Goal: Task Accomplishment & Management: Manage account settings

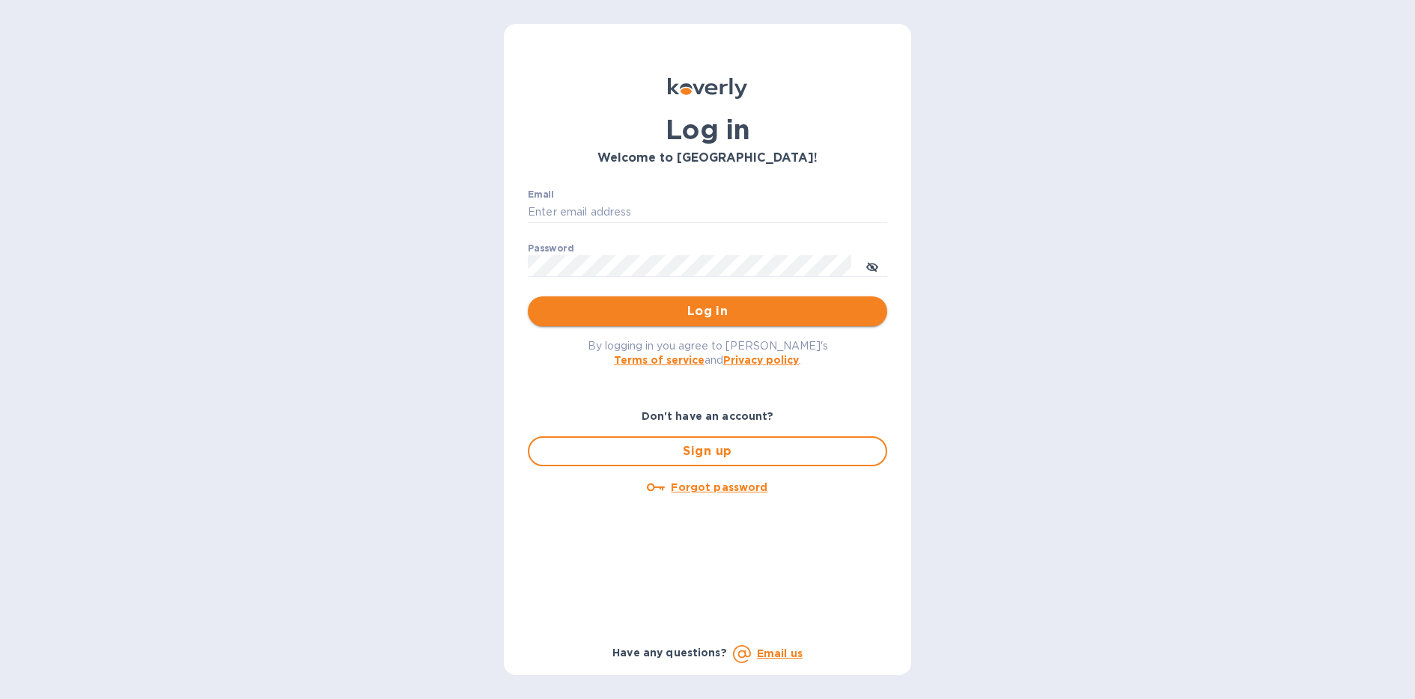
type input "[EMAIL_ADDRESS][DOMAIN_NAME]"
click at [657, 316] on span "Log in" at bounding box center [707, 312] width 335 height 18
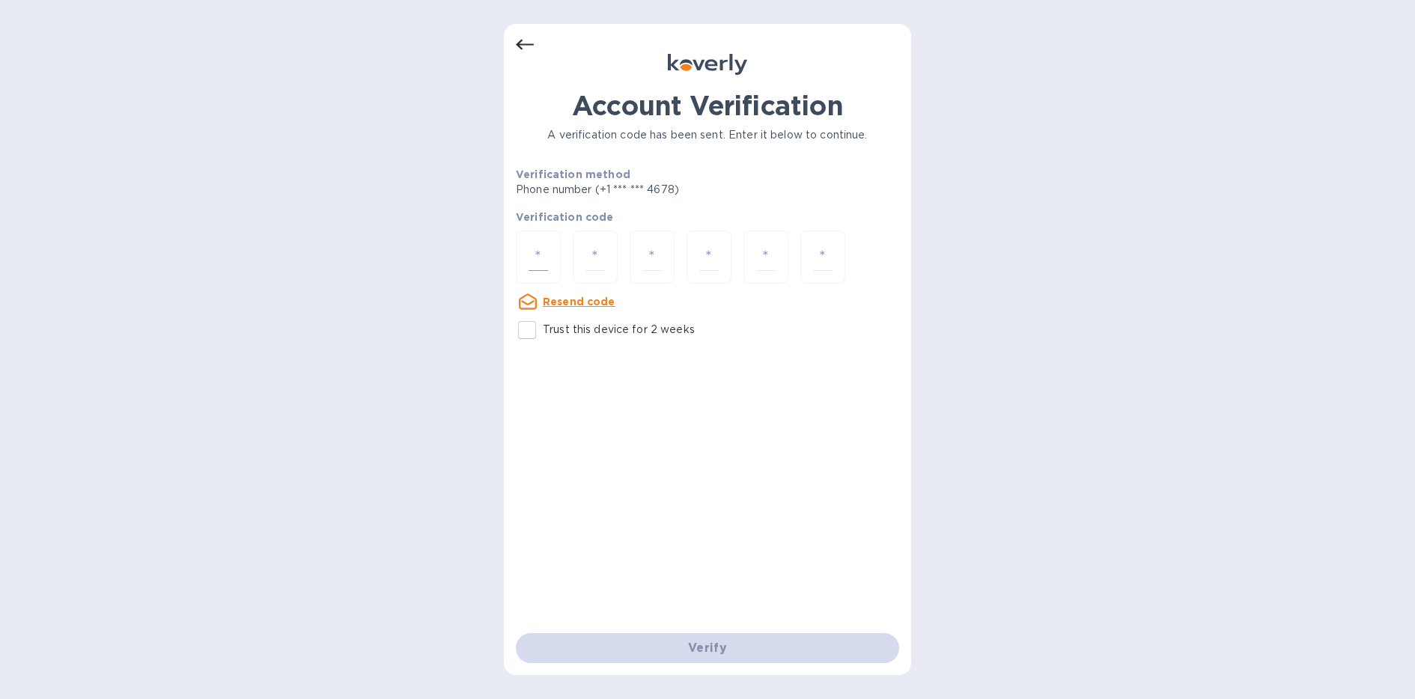
click at [535, 255] on input "number" at bounding box center [538, 257] width 19 height 28
type input "2"
type input "5"
type input "2"
type input "3"
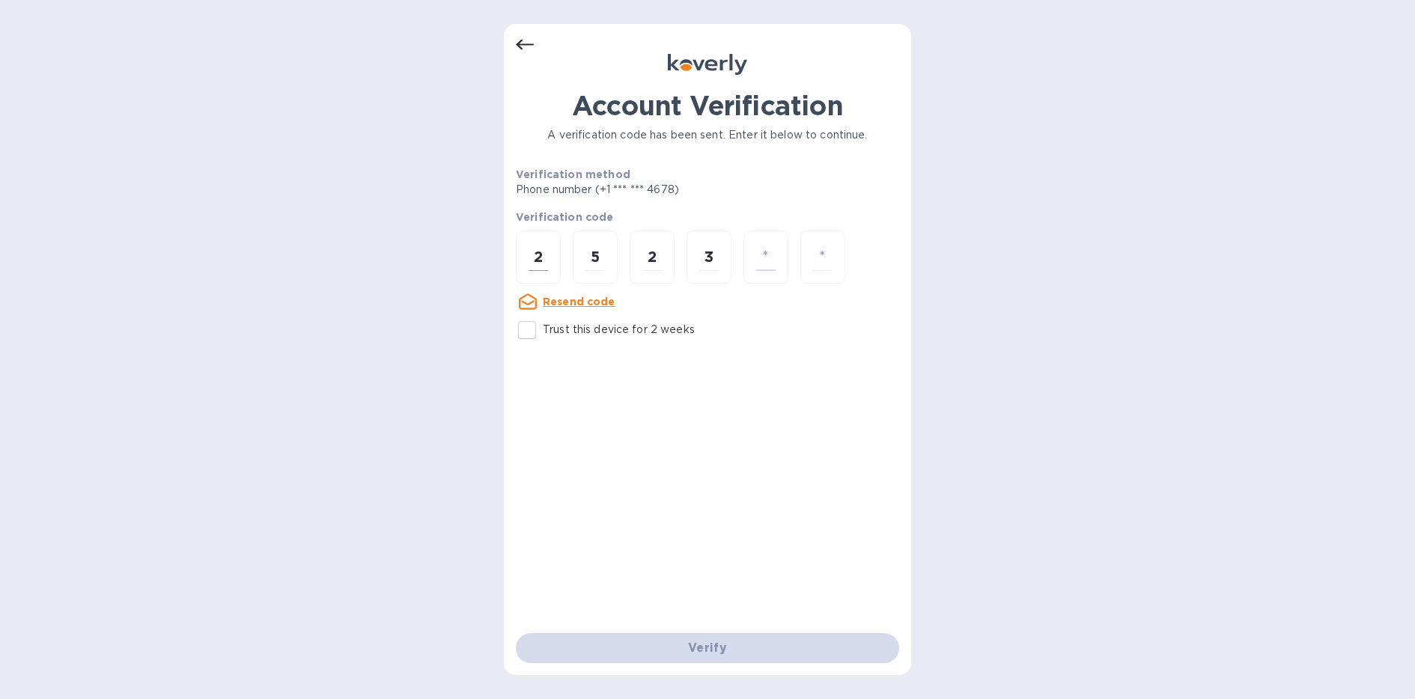
type input "5"
type input "2"
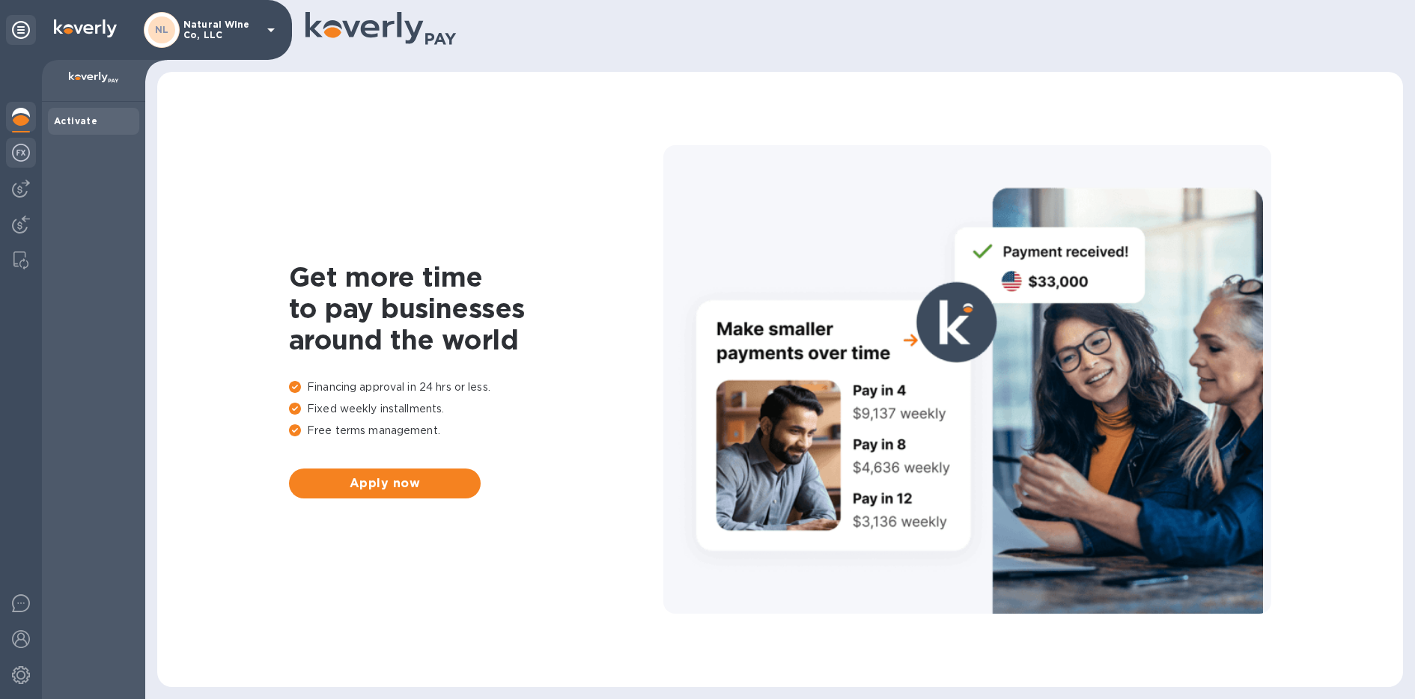
click at [18, 161] on img at bounding box center [21, 153] width 18 height 18
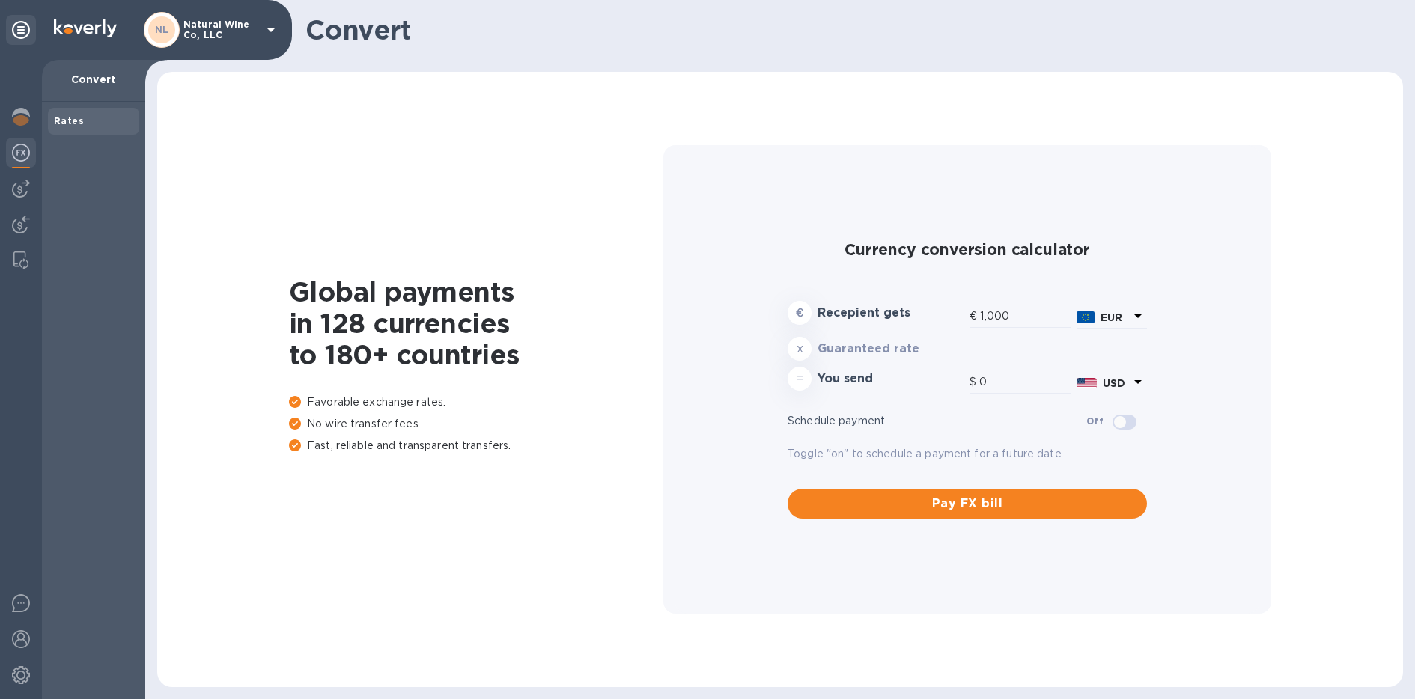
type input "1,179.89"
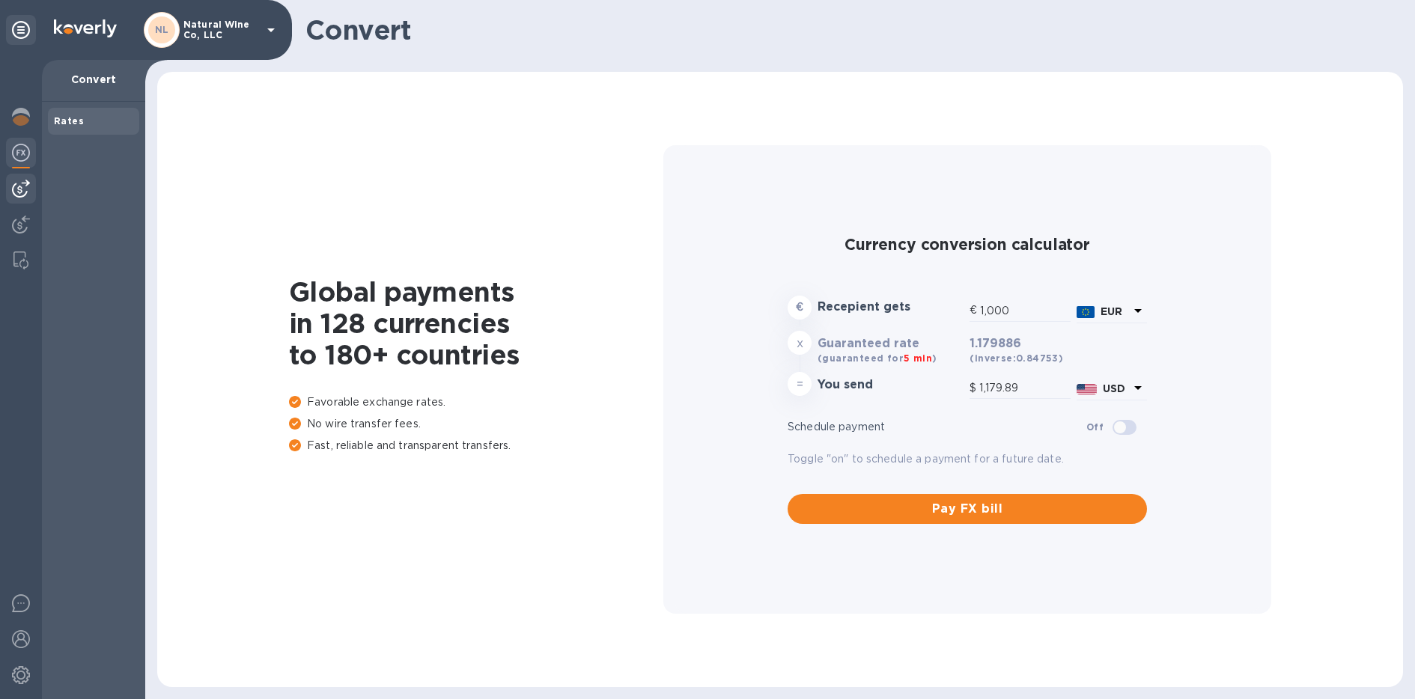
click at [19, 189] on img at bounding box center [21, 189] width 18 height 18
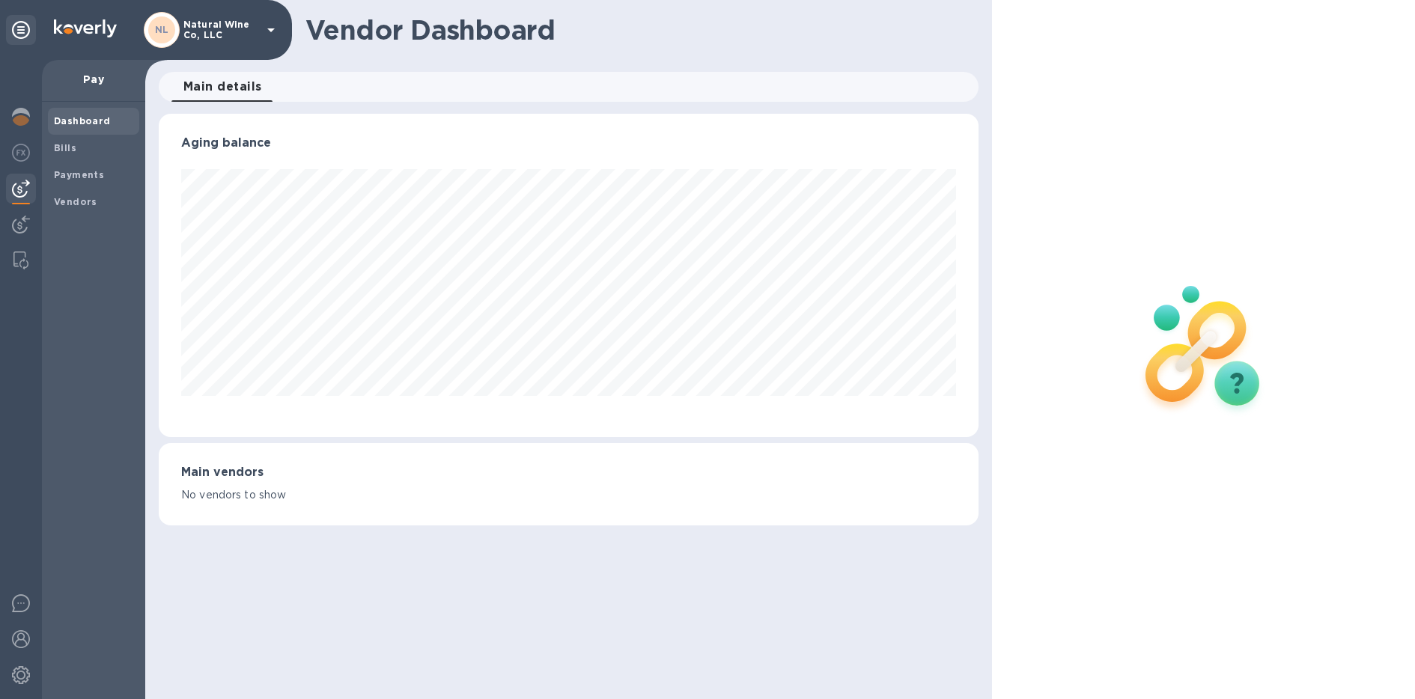
scroll to position [323, 819]
click at [70, 155] on span "Bills" at bounding box center [65, 148] width 22 height 15
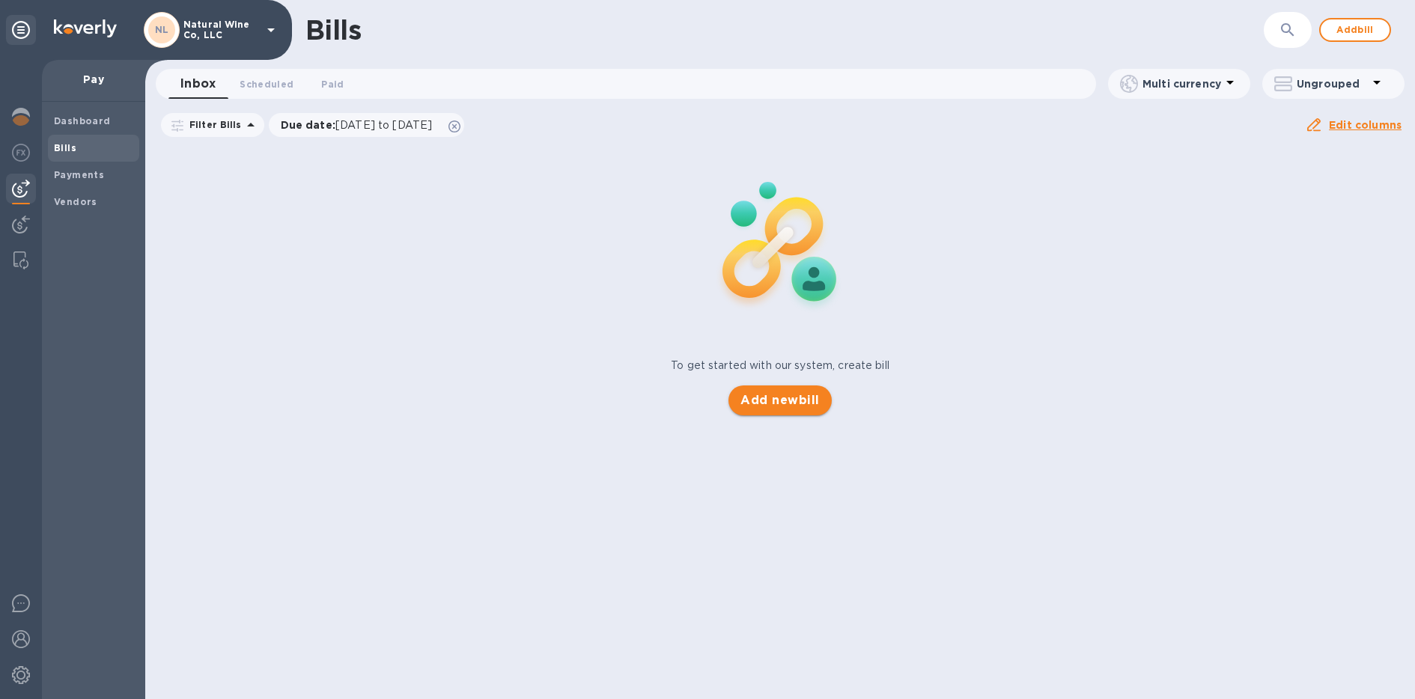
click at [786, 407] on span "Add new bill" at bounding box center [780, 401] width 79 height 18
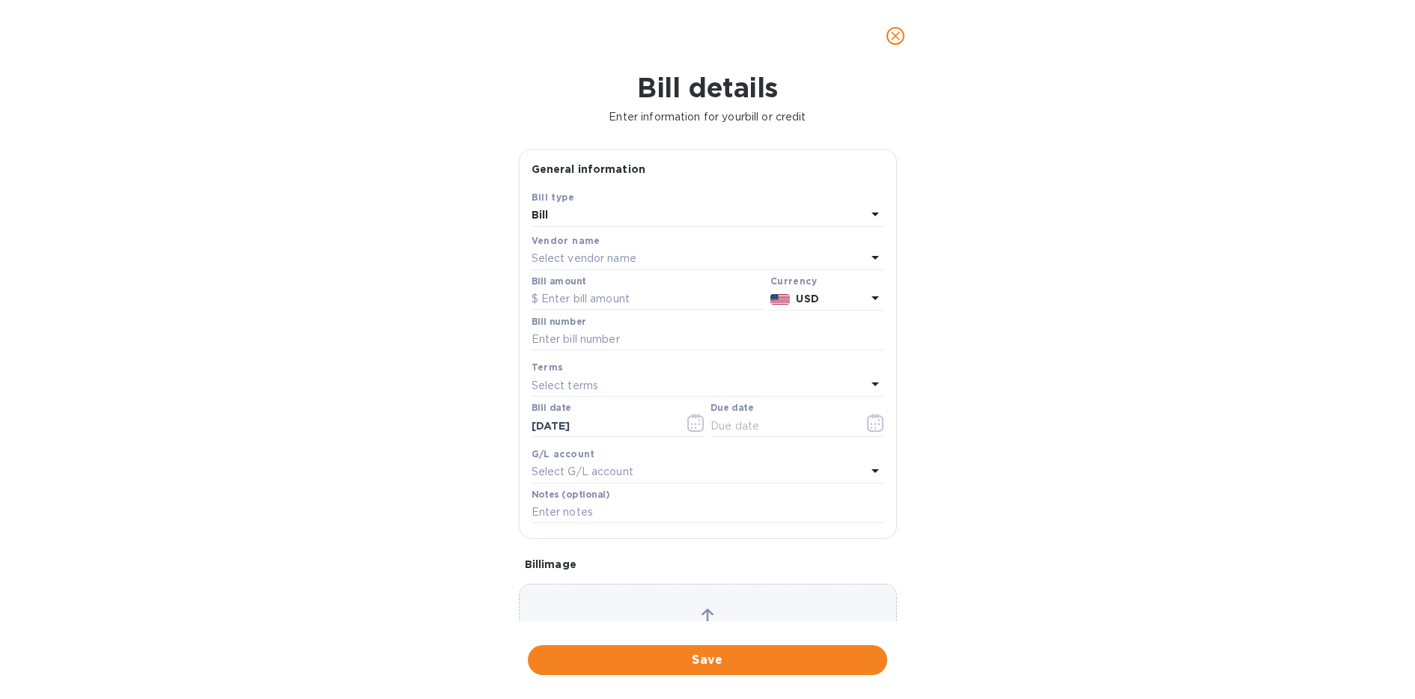
click at [593, 256] on p "Select vendor name" at bounding box center [584, 259] width 105 height 16
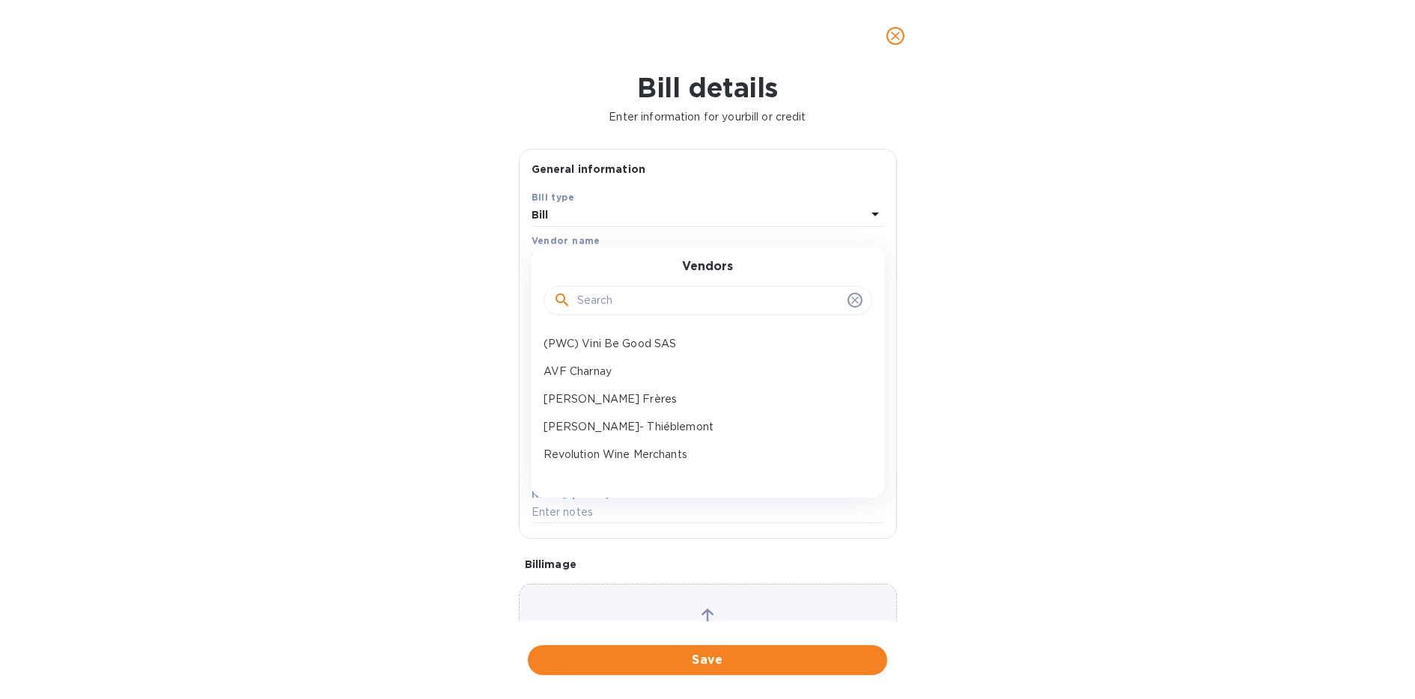
click at [593, 297] on input "text" at bounding box center [709, 301] width 264 height 22
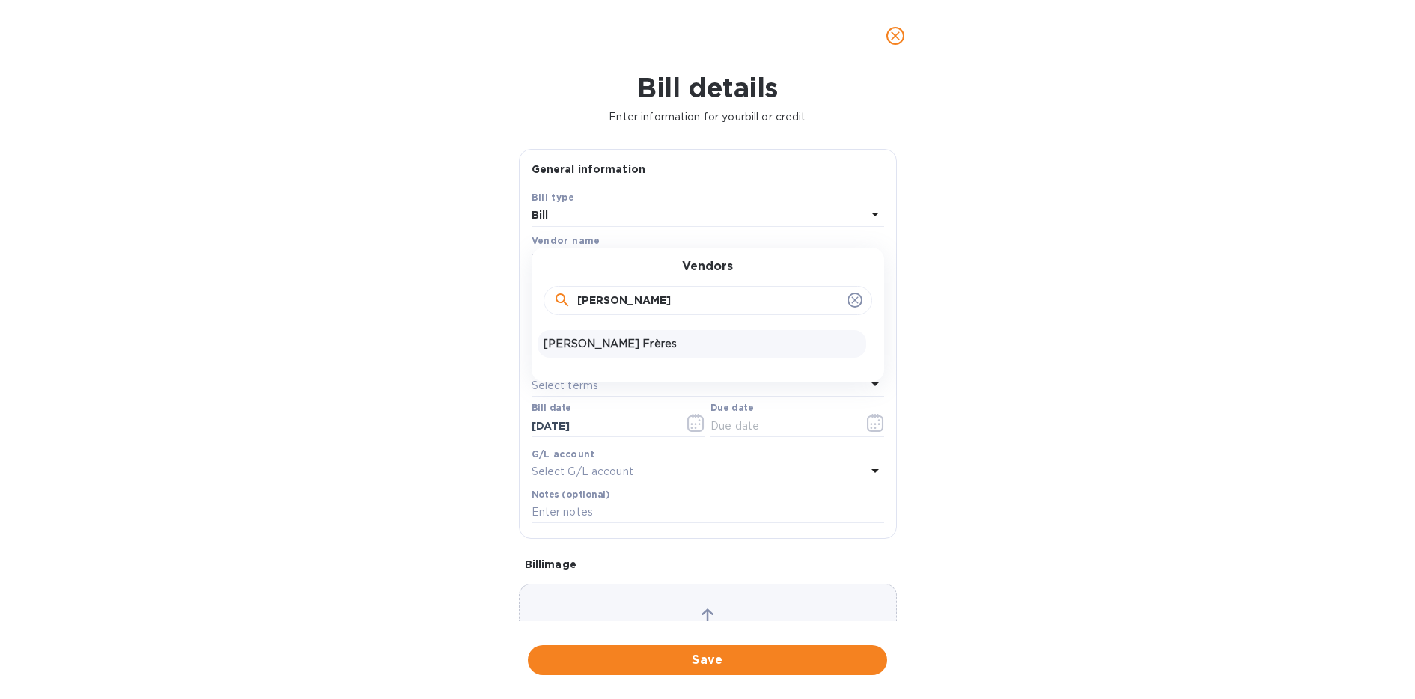
type input "cherrier"
click at [606, 346] on p "Cherrier Frères" at bounding box center [702, 344] width 317 height 16
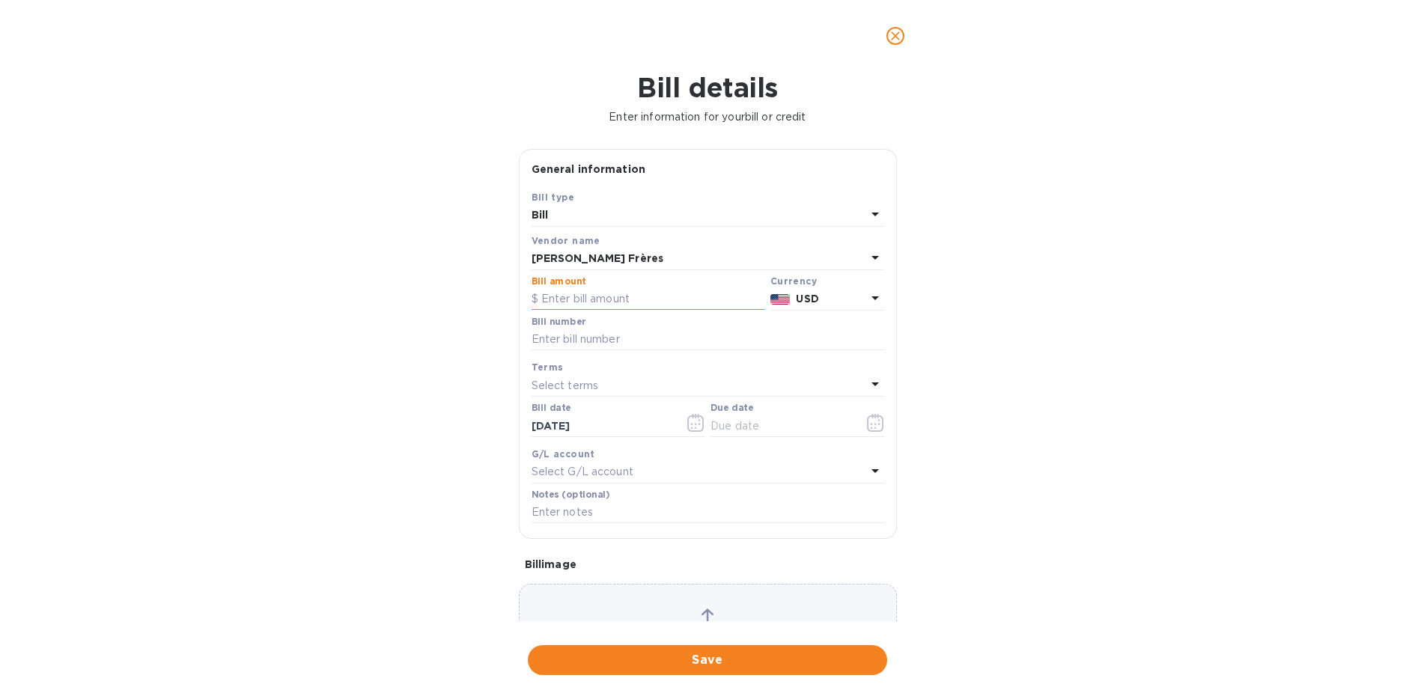
click at [590, 305] on input "text" at bounding box center [648, 299] width 233 height 22
type input "8,205.12"
click at [586, 338] on input "text" at bounding box center [708, 340] width 353 height 22
type input "202505022"
click at [744, 417] on input "text" at bounding box center [782, 426] width 142 height 22
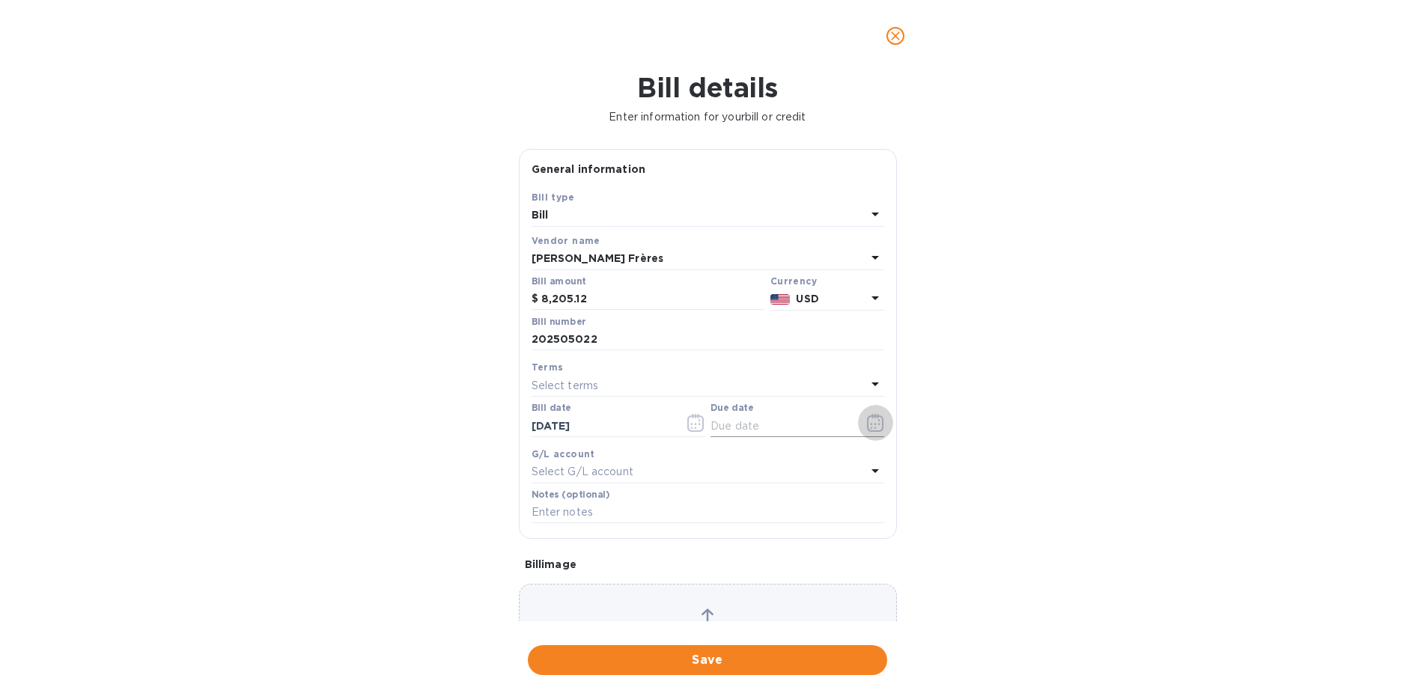
click at [867, 422] on icon "button" at bounding box center [875, 423] width 17 height 18
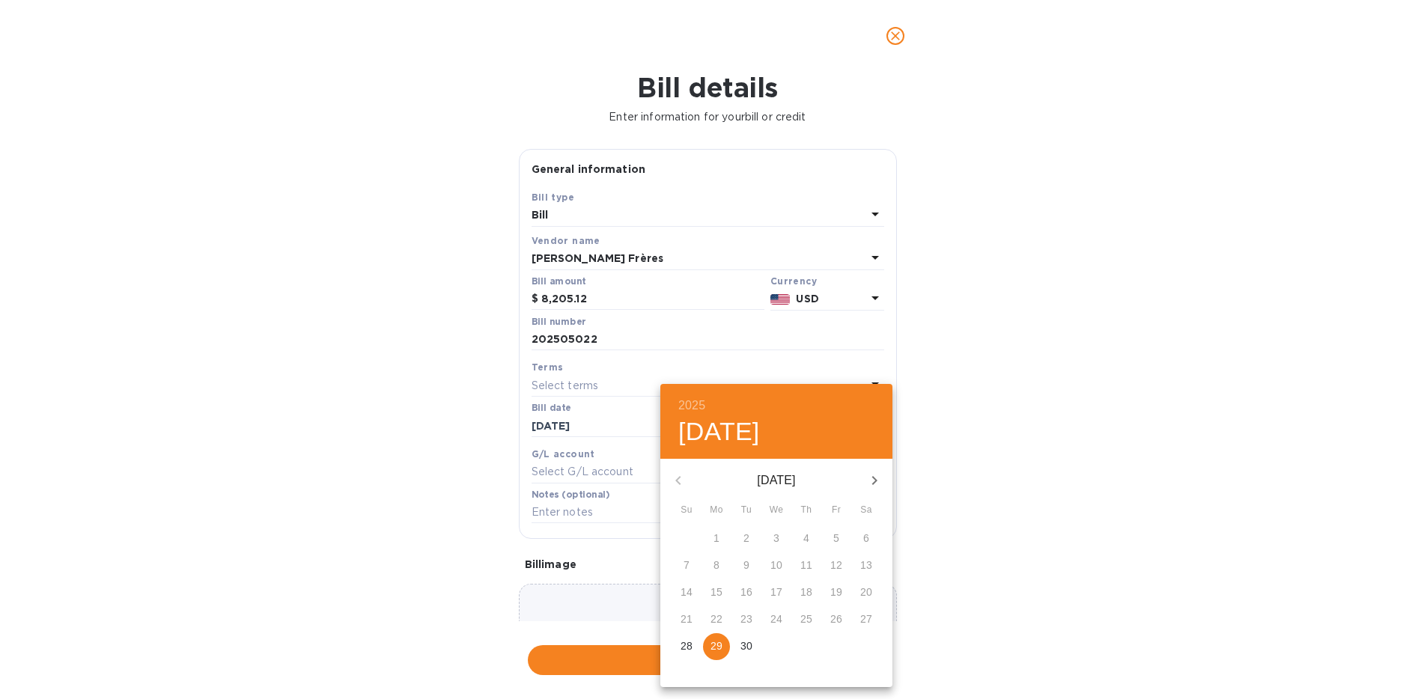
click at [722, 651] on p "29" at bounding box center [717, 646] width 12 height 15
type input "09/29/2025"
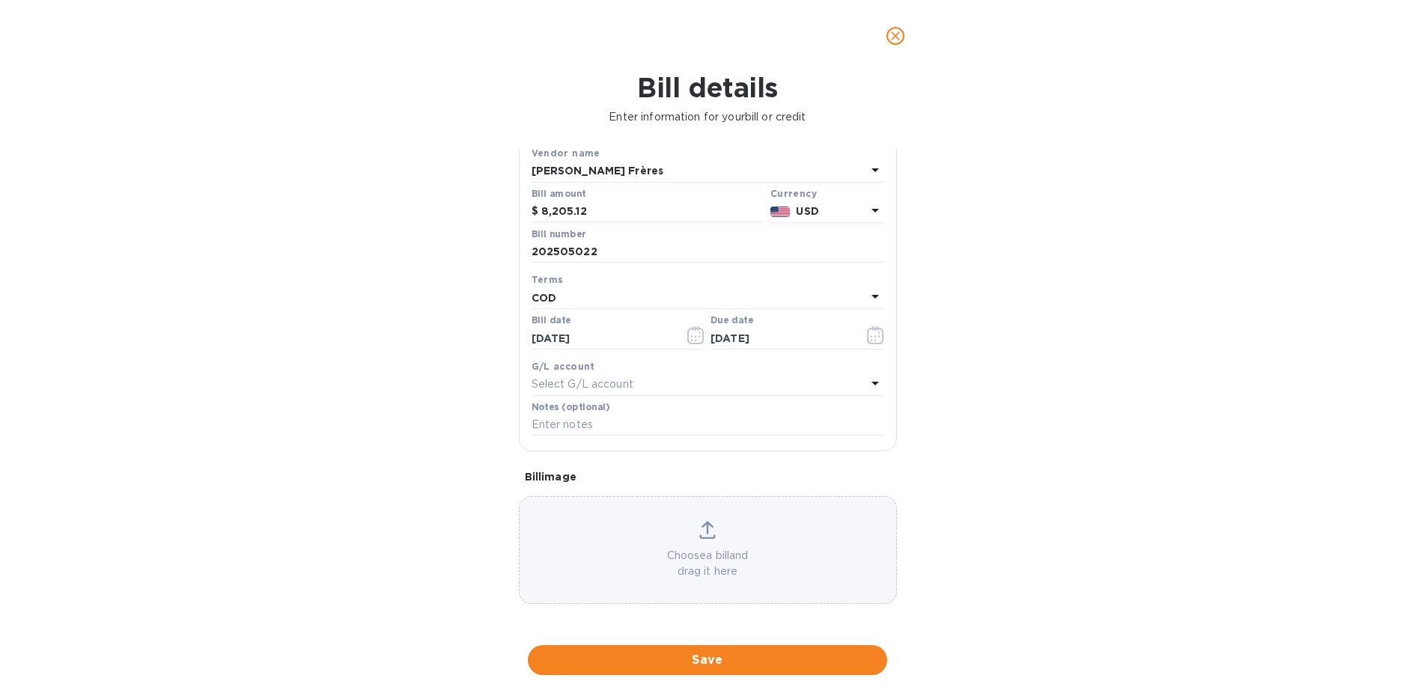
scroll to position [88, 0]
click at [731, 555] on p "Choose a bill and drag it here" at bounding box center [708, 562] width 377 height 31
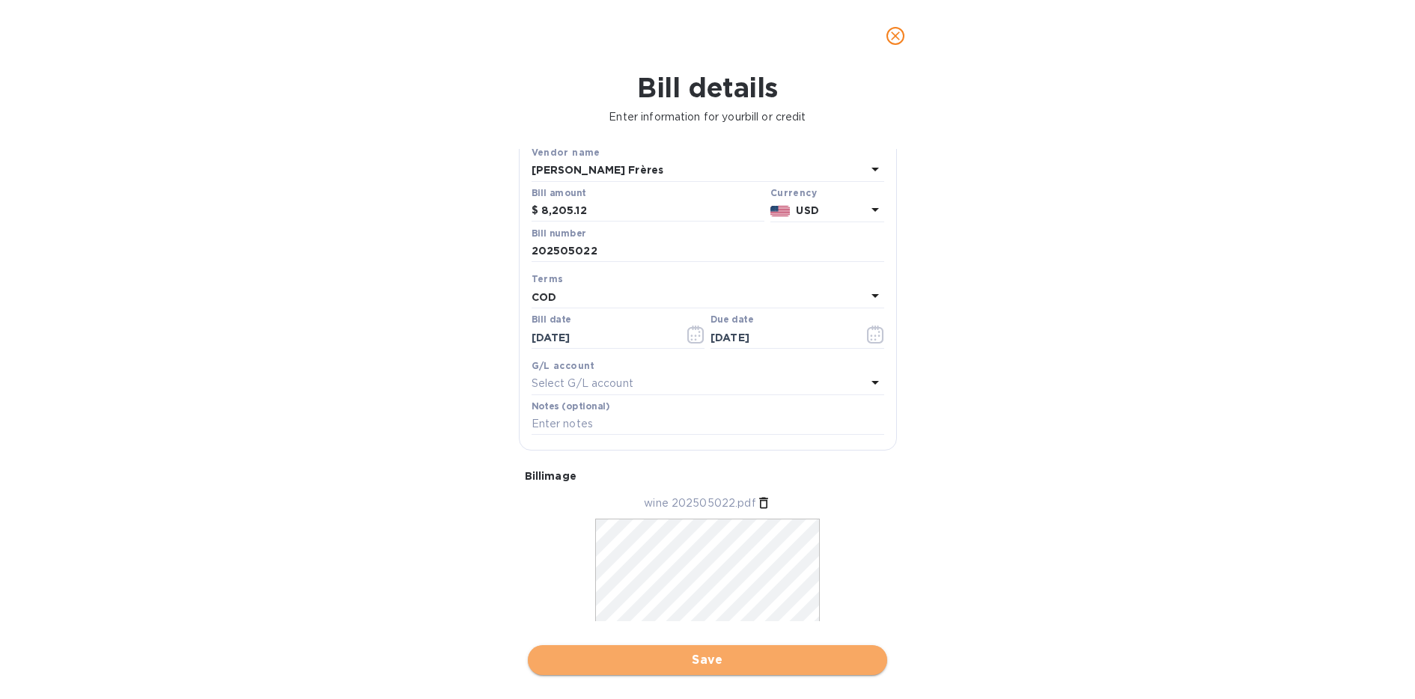
click at [708, 663] on span "Save" at bounding box center [707, 660] width 335 height 18
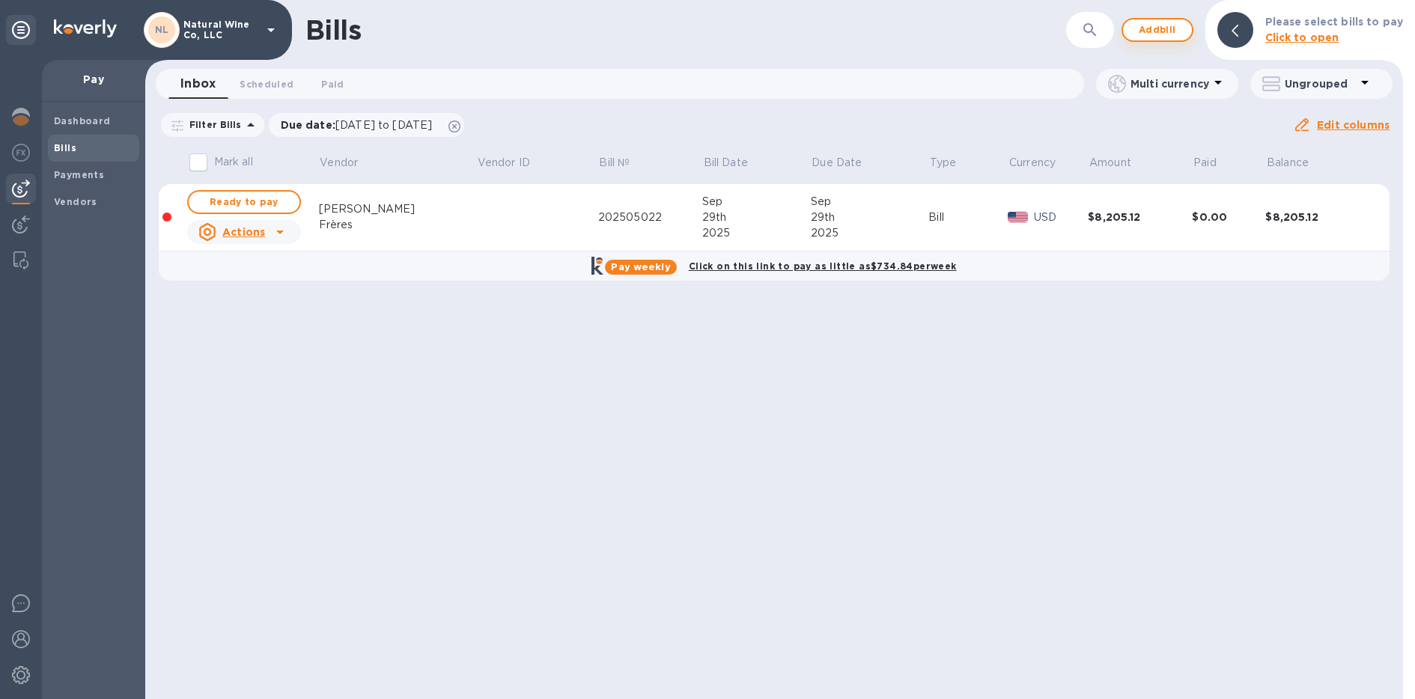
click at [1154, 28] on span "Add bill" at bounding box center [1157, 30] width 45 height 18
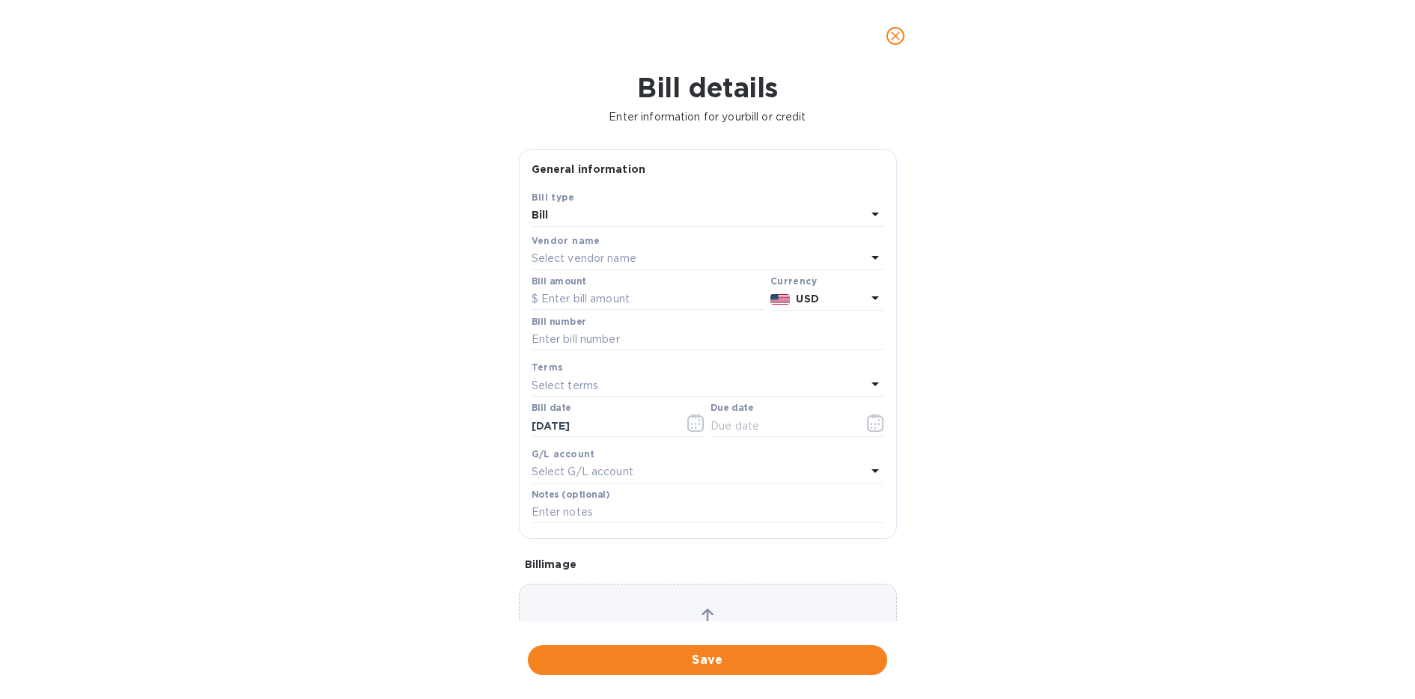
click at [625, 259] on p "Select vendor name" at bounding box center [584, 259] width 105 height 16
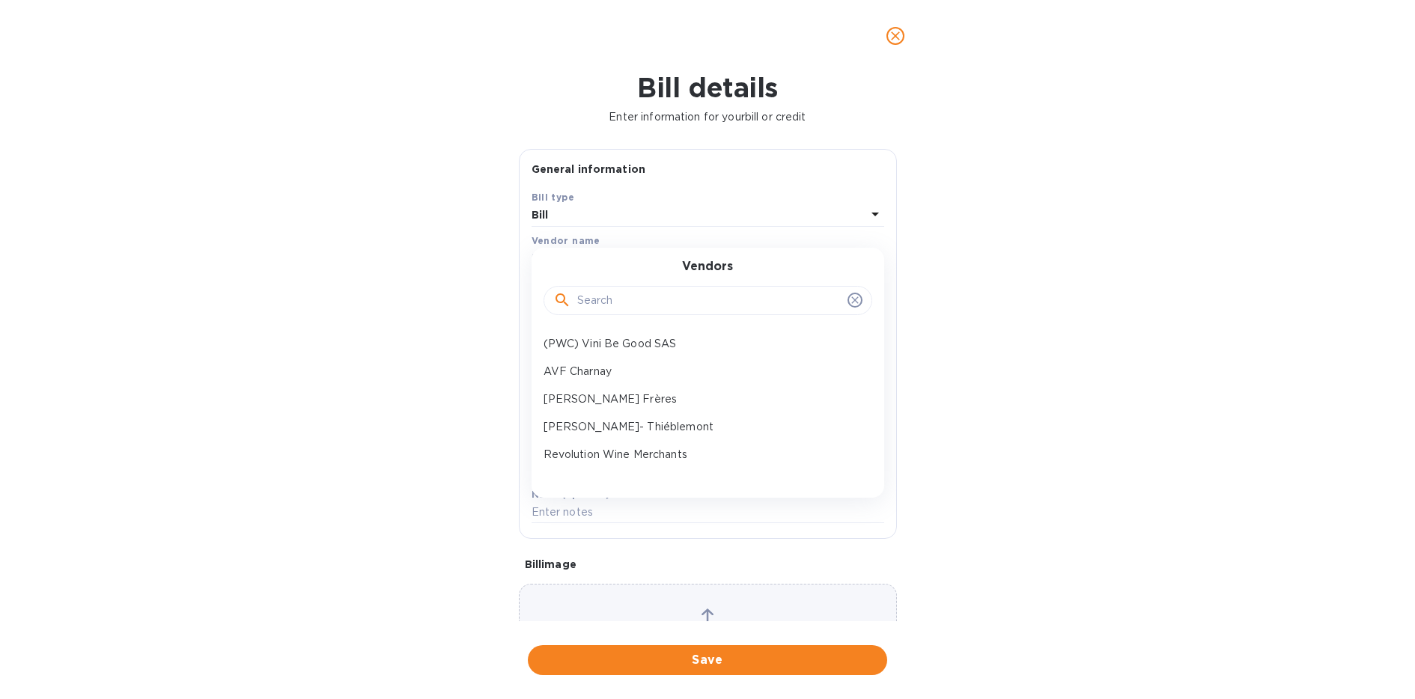
click at [619, 301] on input "text" at bounding box center [709, 301] width 264 height 22
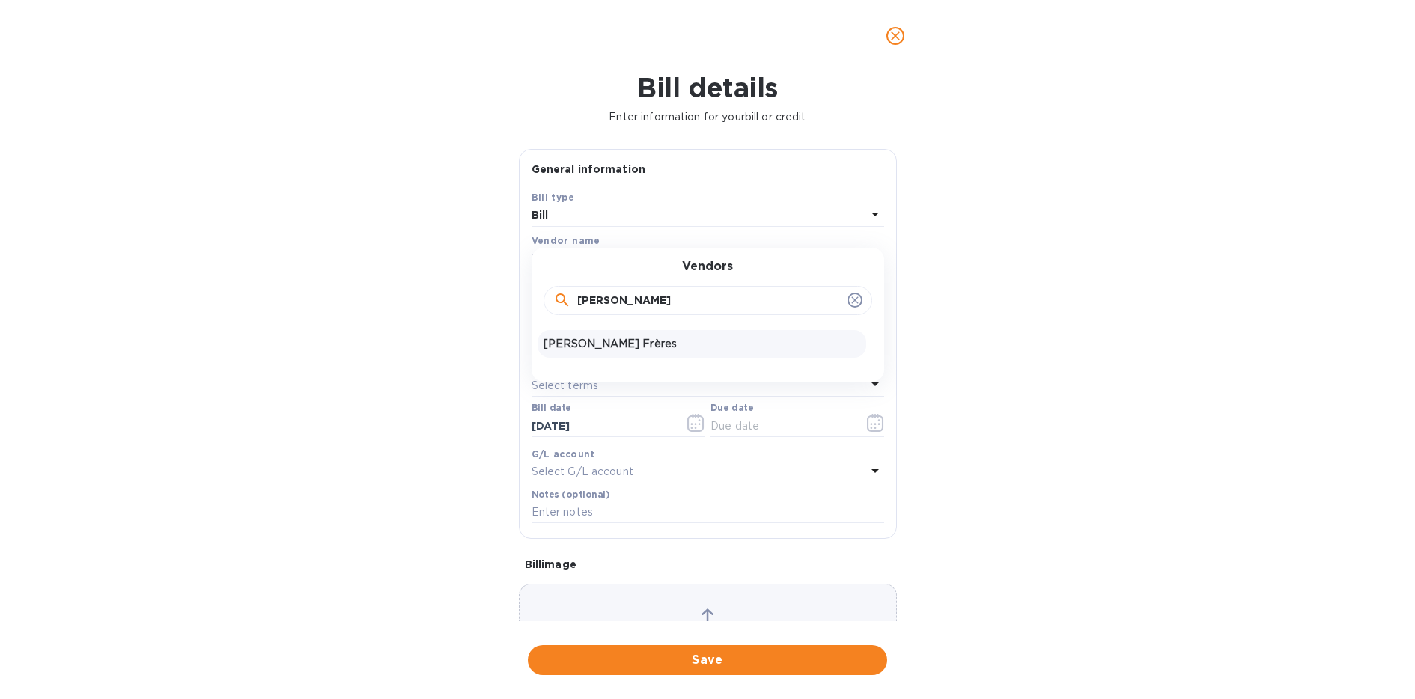
type input "cherrier"
click at [613, 338] on p "Cherrier Frères" at bounding box center [702, 344] width 317 height 16
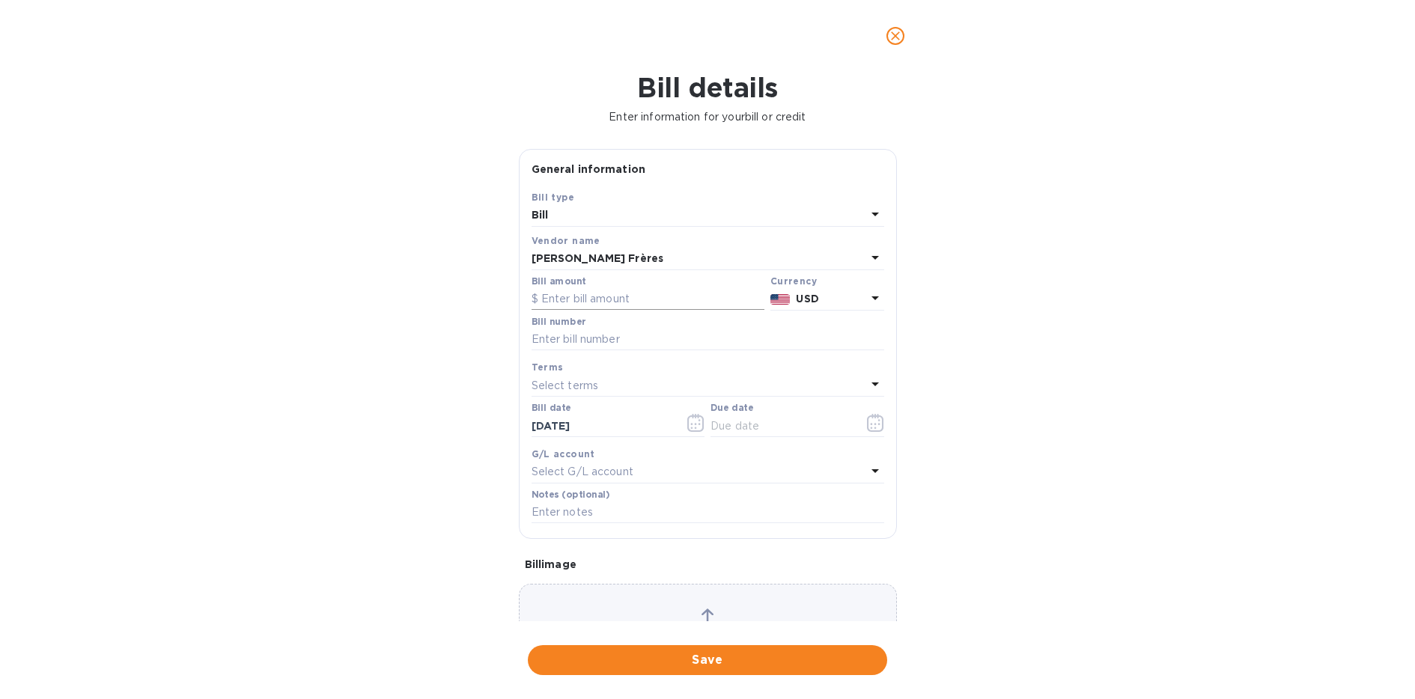
click at [620, 300] on input "text" at bounding box center [648, 299] width 233 height 22
type input "3,516.48"
click at [826, 299] on p "USD" at bounding box center [831, 299] width 70 height 16
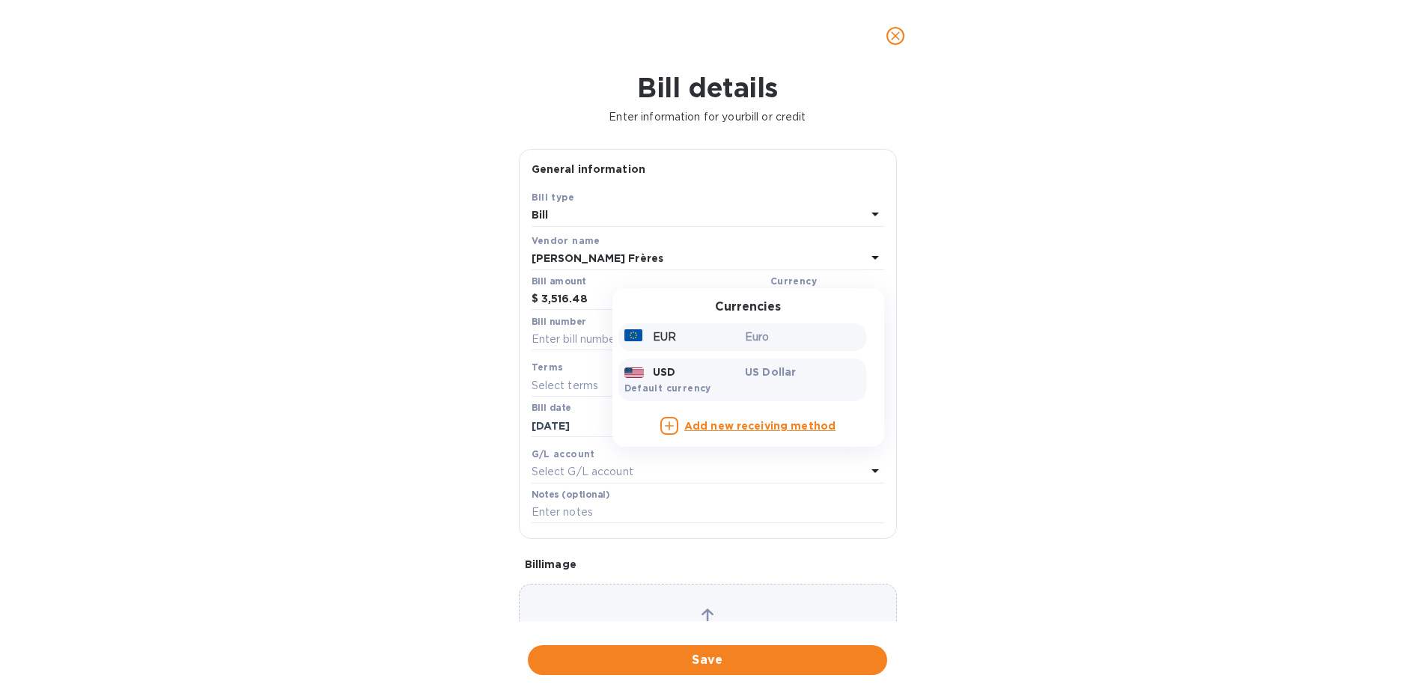
click at [696, 329] on div "EUR" at bounding box center [682, 337] width 121 height 22
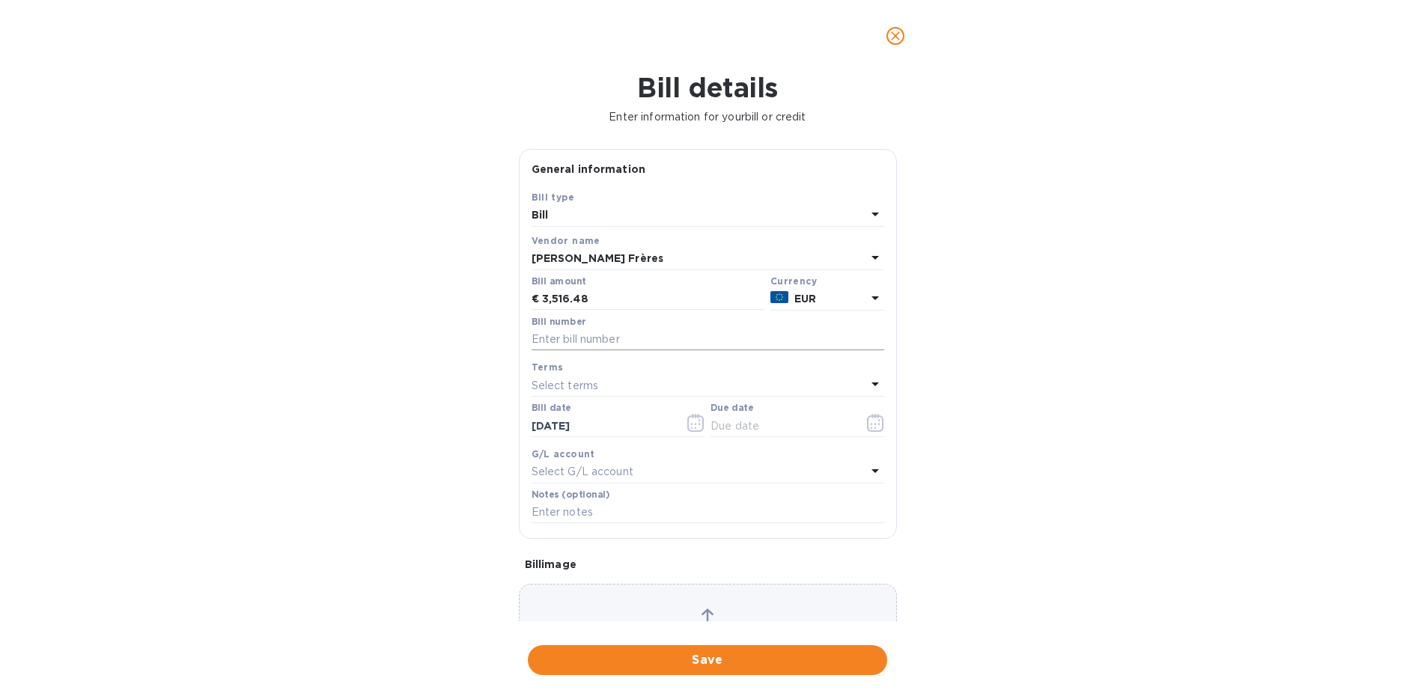
click at [607, 337] on input "text" at bounding box center [708, 340] width 353 height 22
type input "202502015-1"
click at [777, 449] on div "G/L account" at bounding box center [708, 454] width 353 height 16
click at [875, 426] on icon "button" at bounding box center [875, 423] width 17 height 18
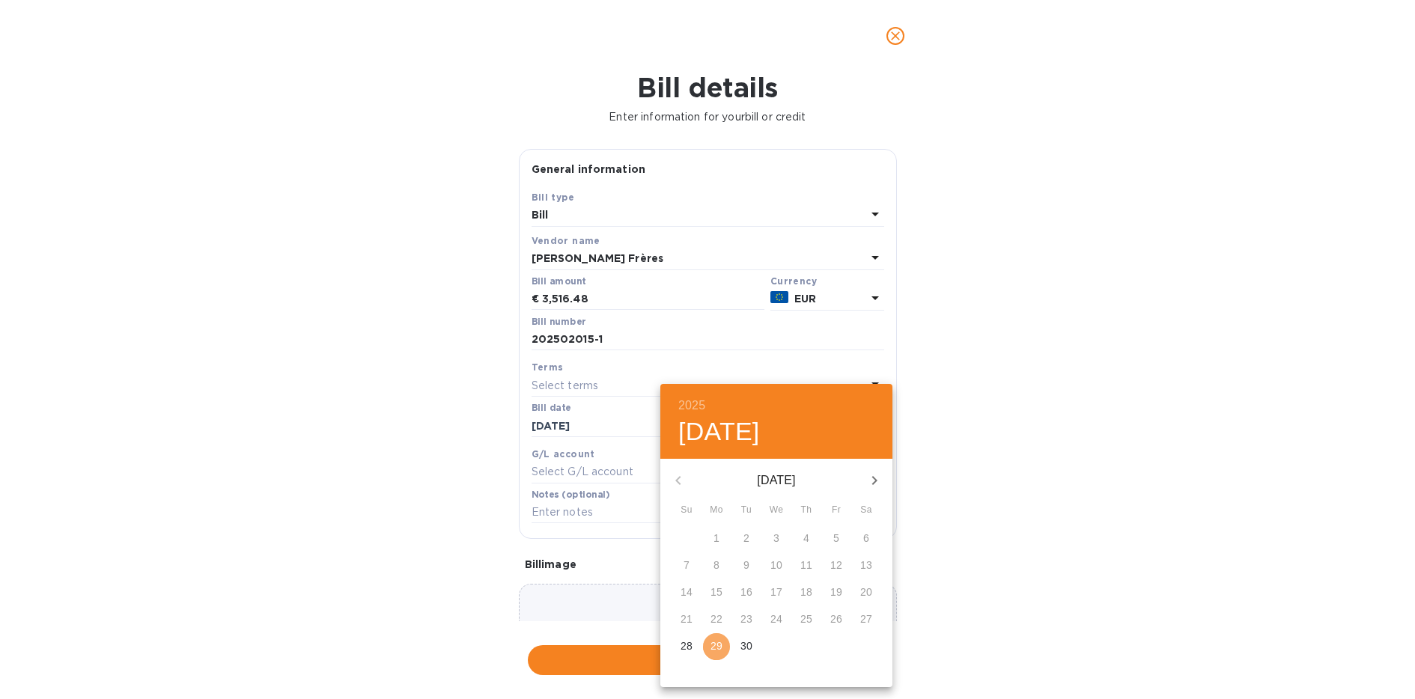
click at [714, 645] on p "29" at bounding box center [717, 646] width 12 height 15
type input "09/29/2025"
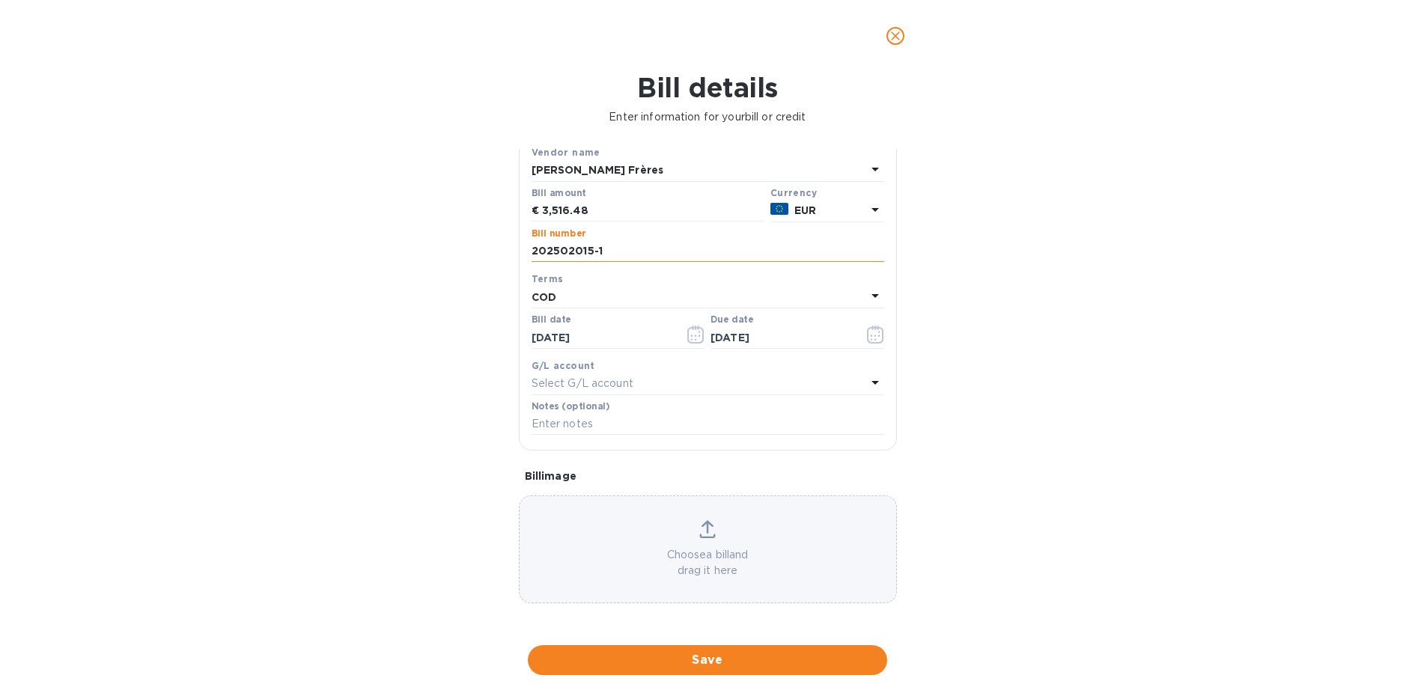
click at [574, 255] on input "202502015-1" at bounding box center [708, 251] width 353 height 22
type input "202505015-1"
click at [666, 545] on div "Choose a bill and drag it here" at bounding box center [708, 549] width 377 height 58
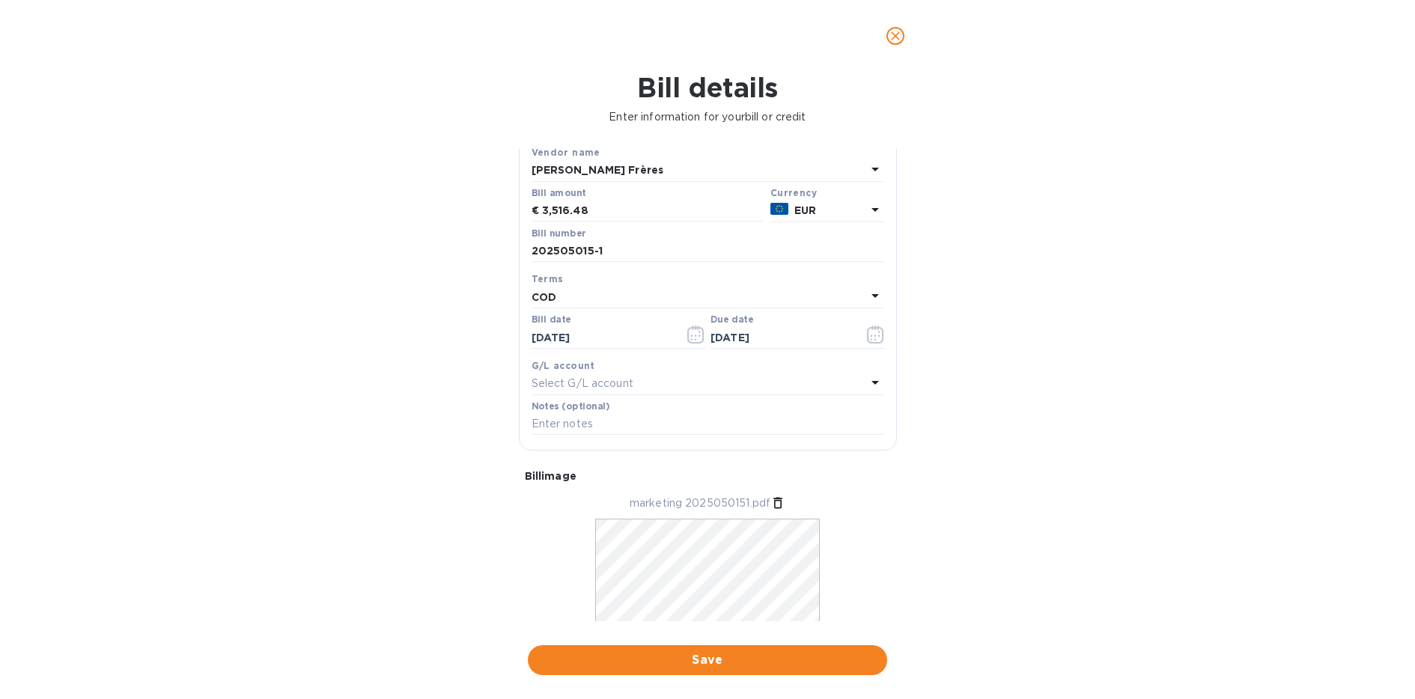
click at [731, 666] on span "Save" at bounding box center [707, 660] width 335 height 18
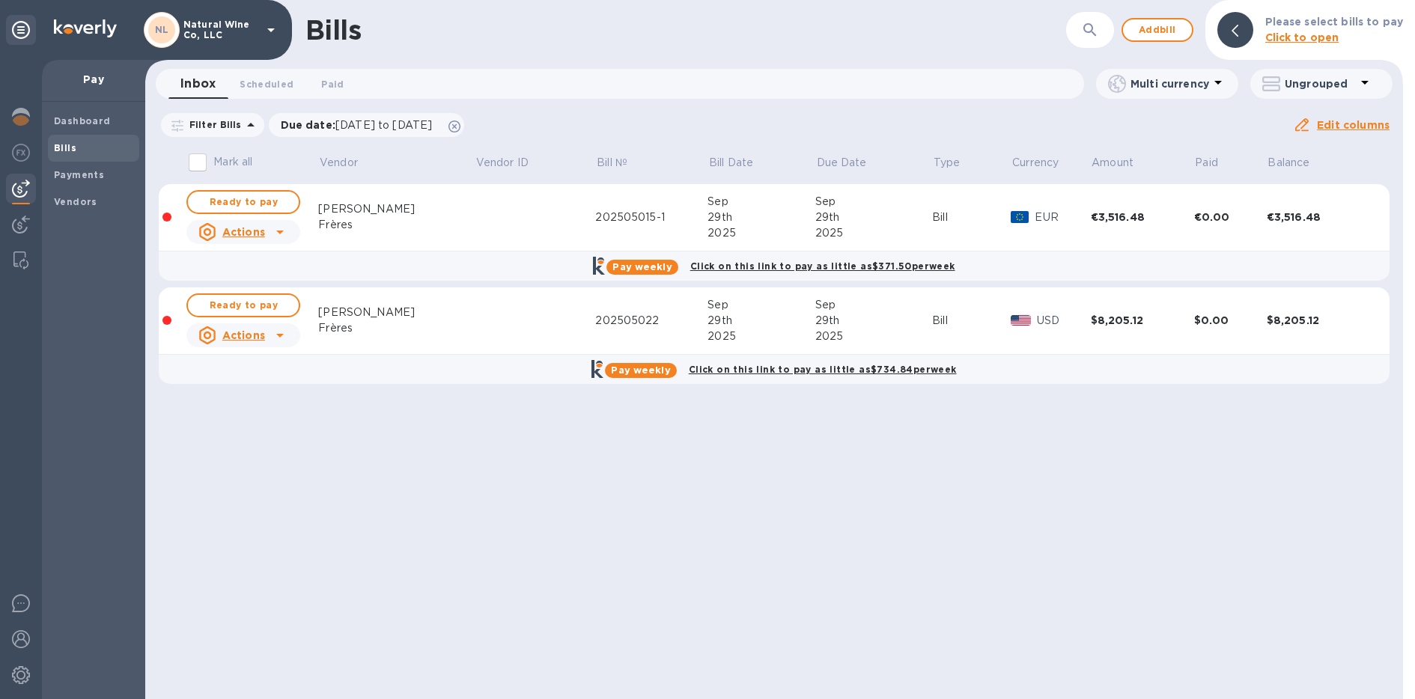
click at [273, 335] on icon at bounding box center [280, 335] width 18 height 18
click at [499, 424] on div at bounding box center [707, 349] width 1415 height 699
click at [595, 329] on td "202505022" at bounding box center [651, 321] width 112 height 67
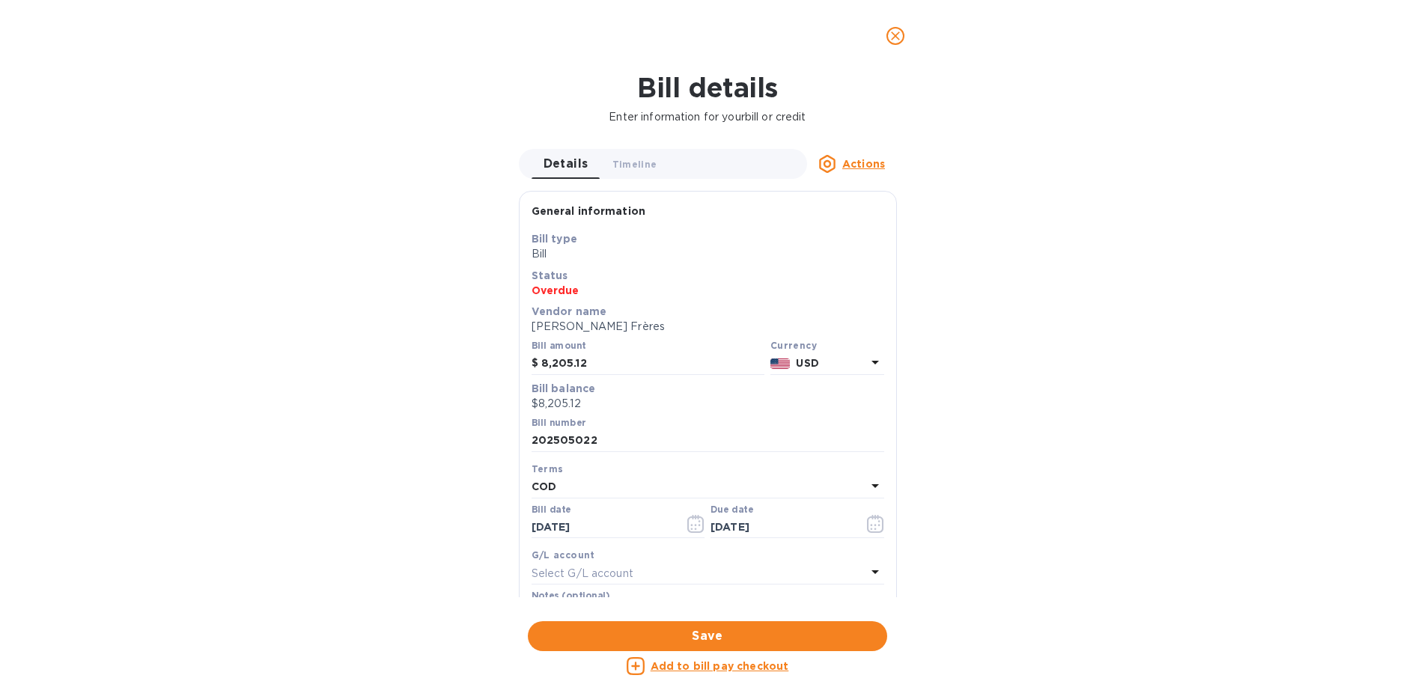
click at [850, 366] on p "USD" at bounding box center [831, 364] width 70 height 16
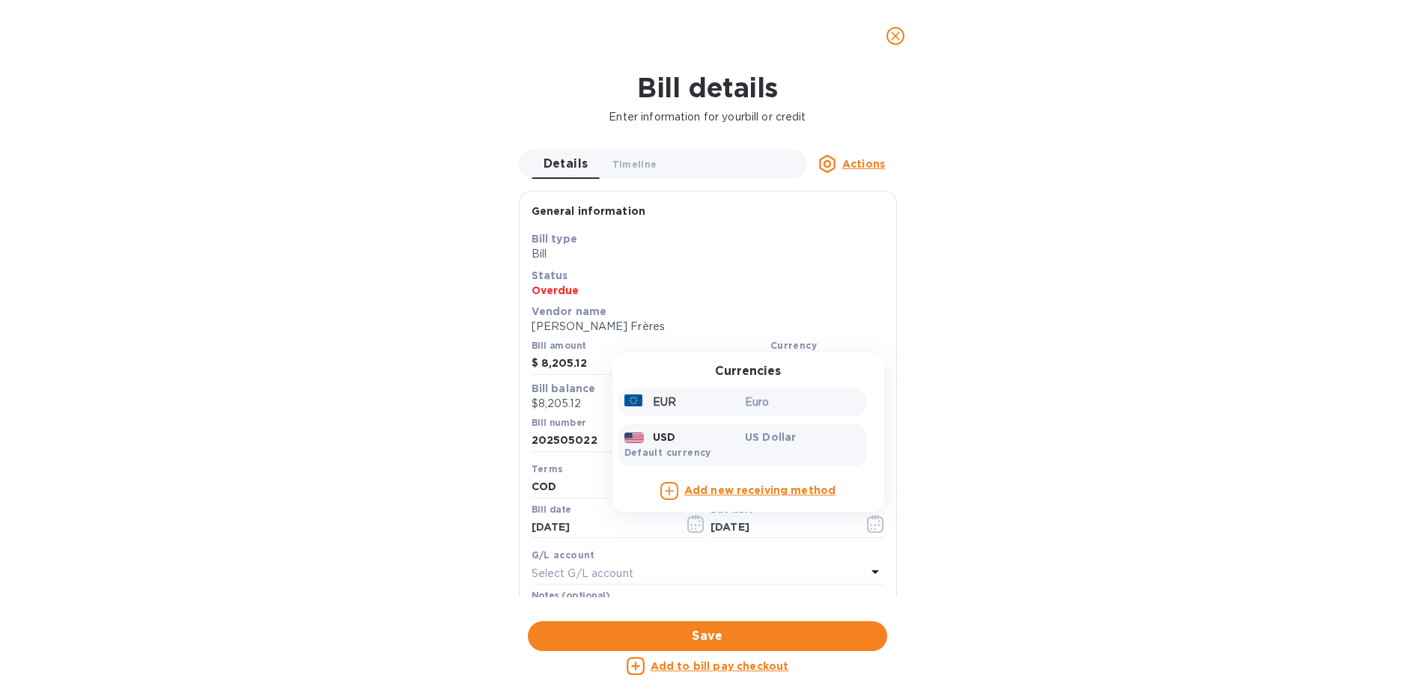
click at [787, 406] on p "Euro" at bounding box center [802, 403] width 115 height 16
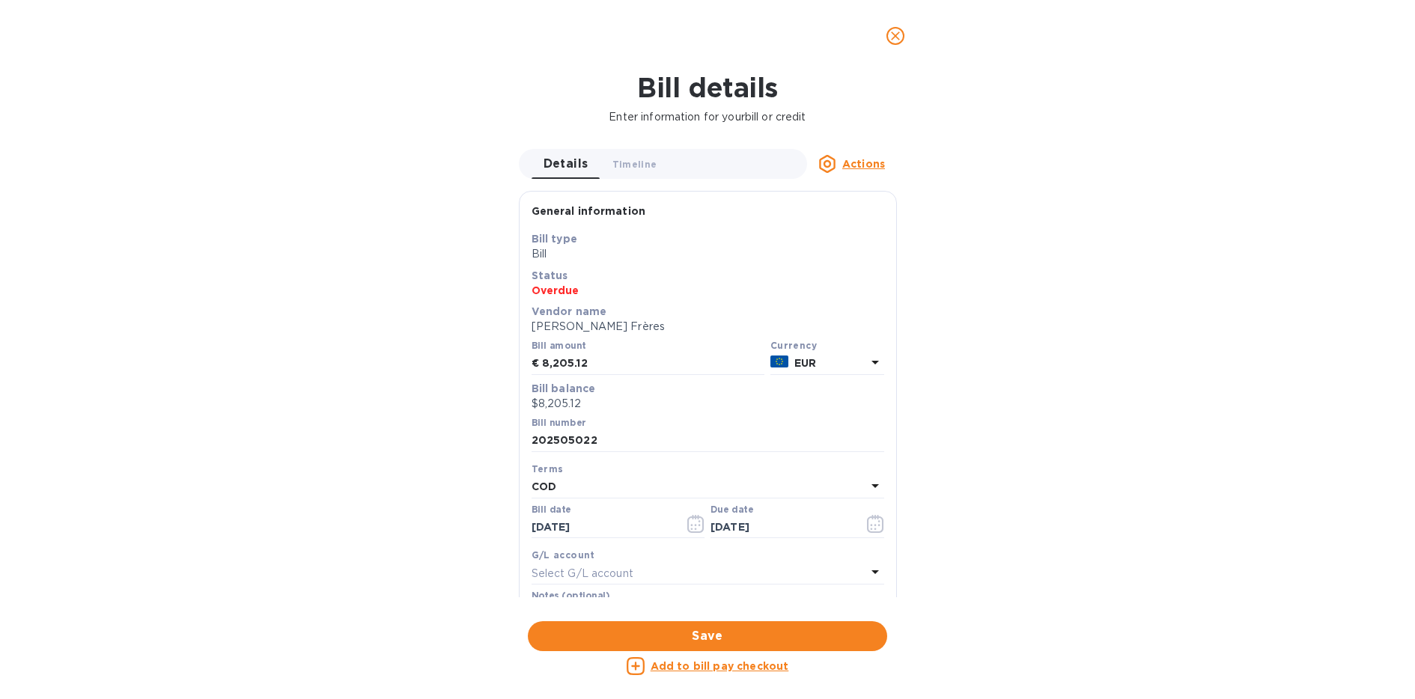
drag, startPoint x: 755, startPoint y: 637, endPoint x: 766, endPoint y: 634, distance: 11.6
click at [755, 637] on span "Save" at bounding box center [707, 637] width 335 height 18
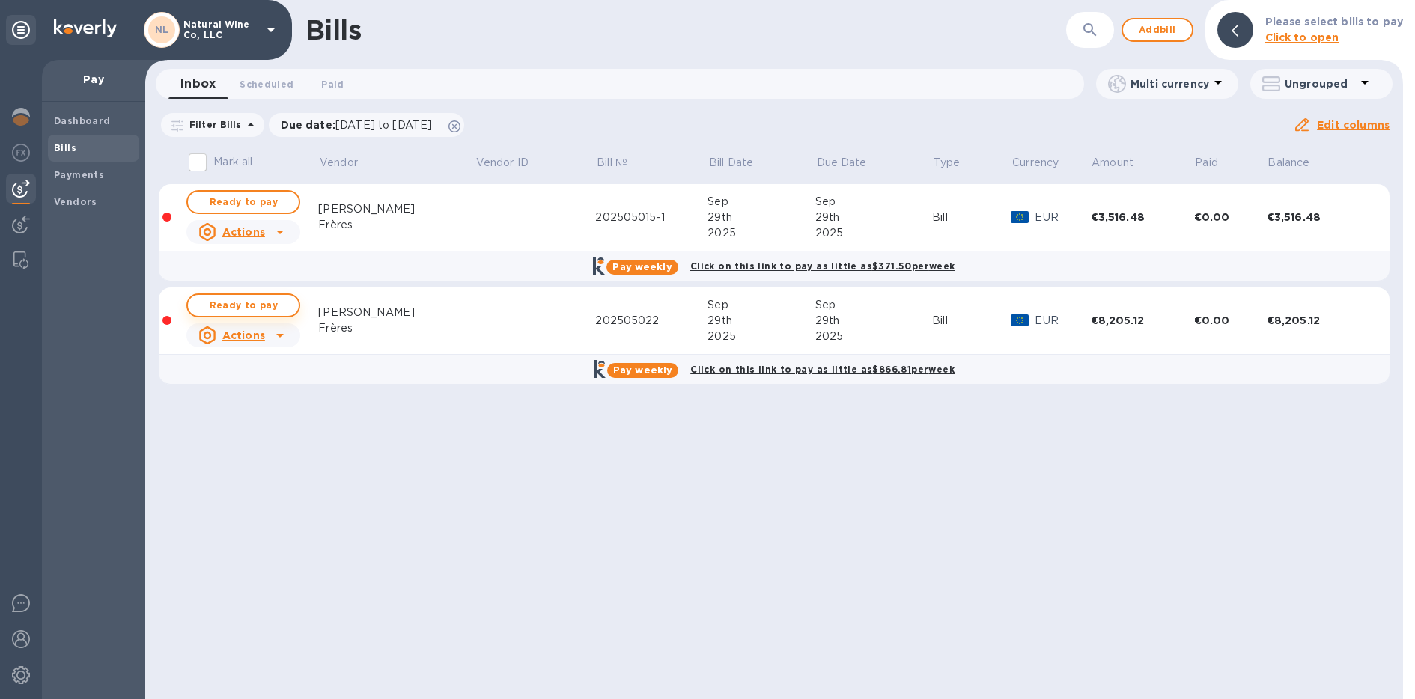
click at [276, 307] on span "Ready to pay" at bounding box center [243, 306] width 87 height 18
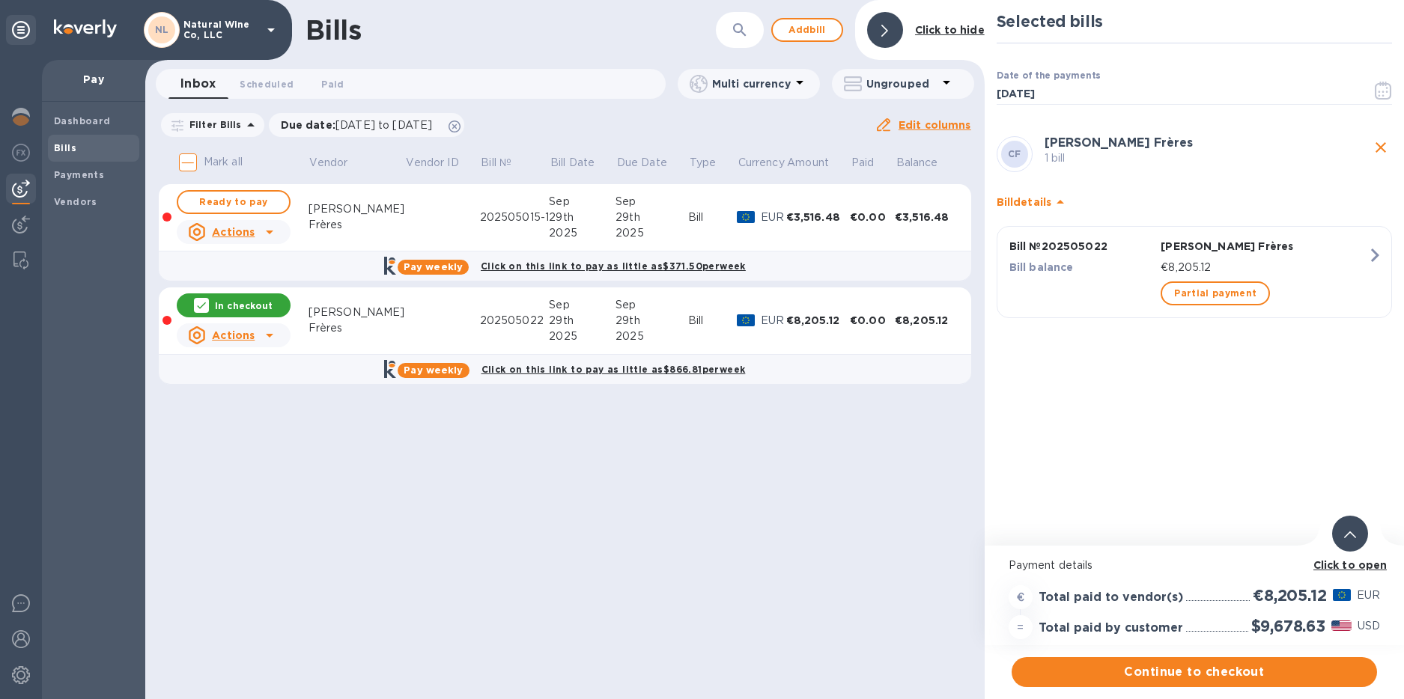
click at [1359, 568] on b "Click to open" at bounding box center [1350, 565] width 74 height 12
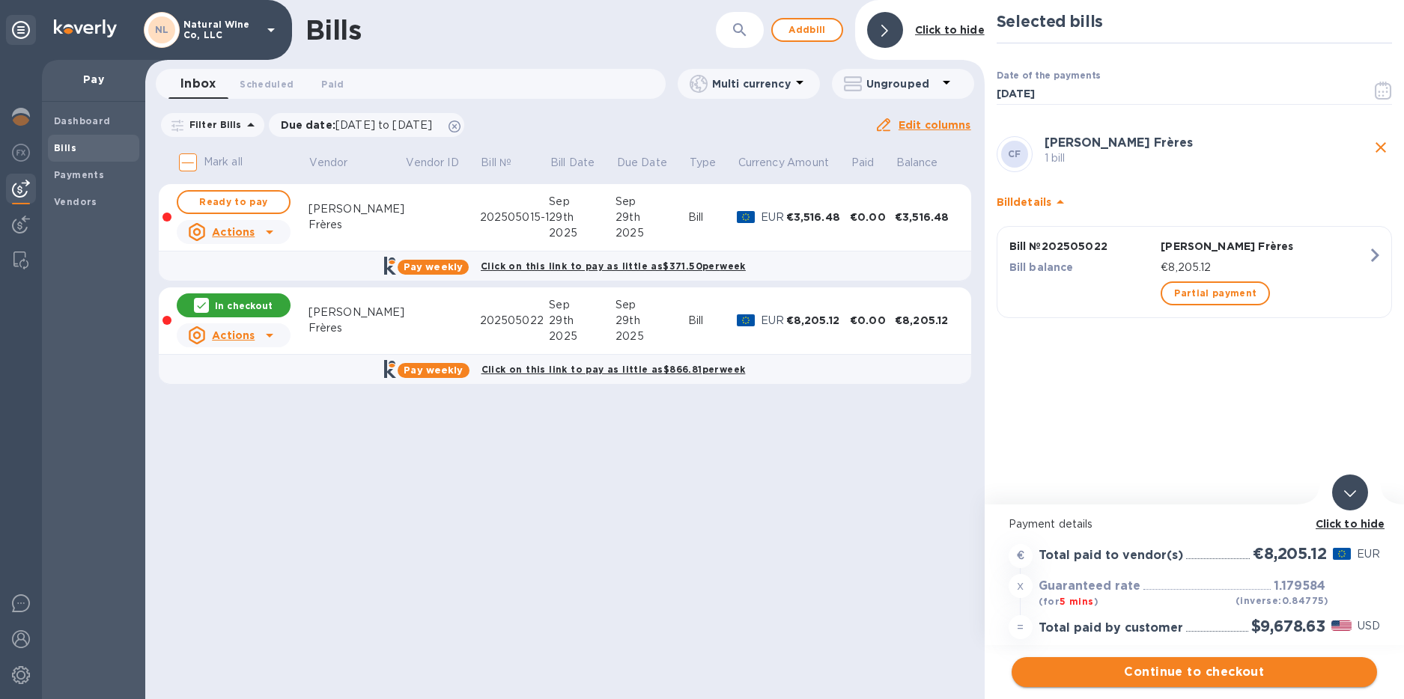
click at [1213, 673] on span "Continue to checkout" at bounding box center [1194, 672] width 341 height 18
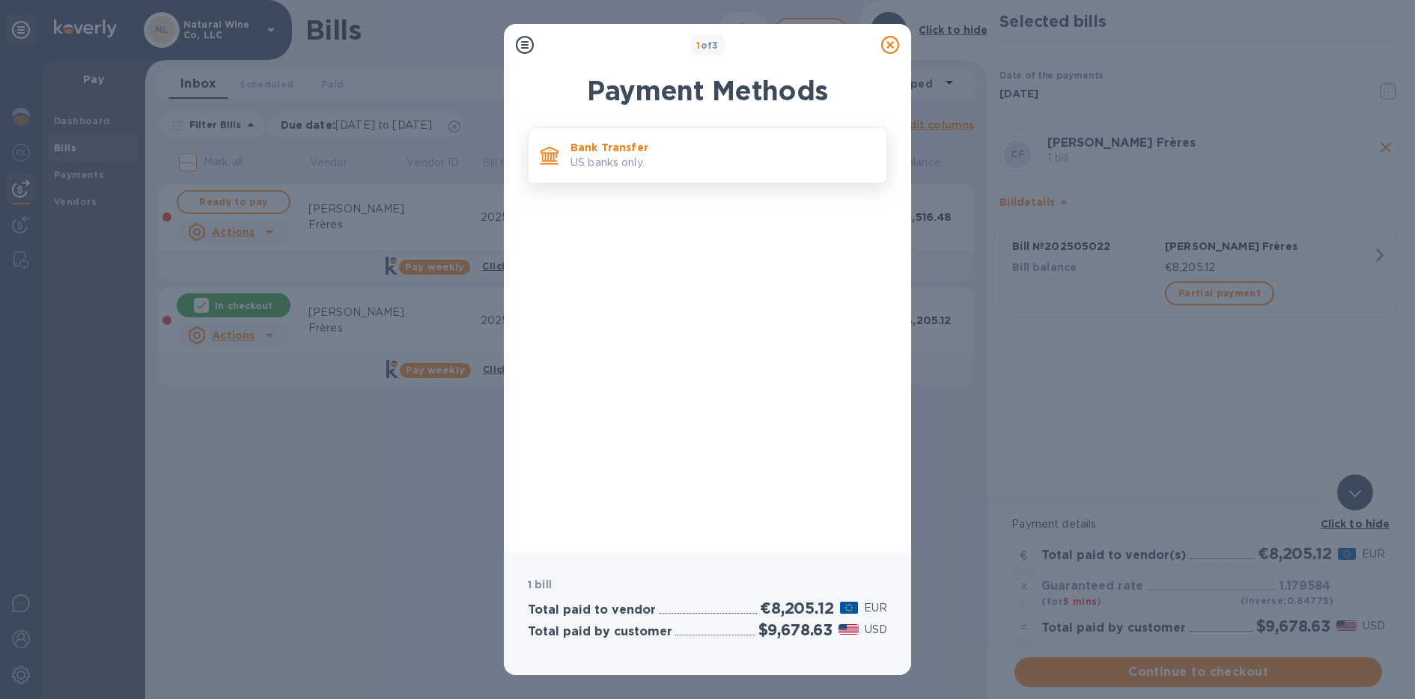
click at [604, 163] on p "US banks only." at bounding box center [723, 163] width 304 height 16
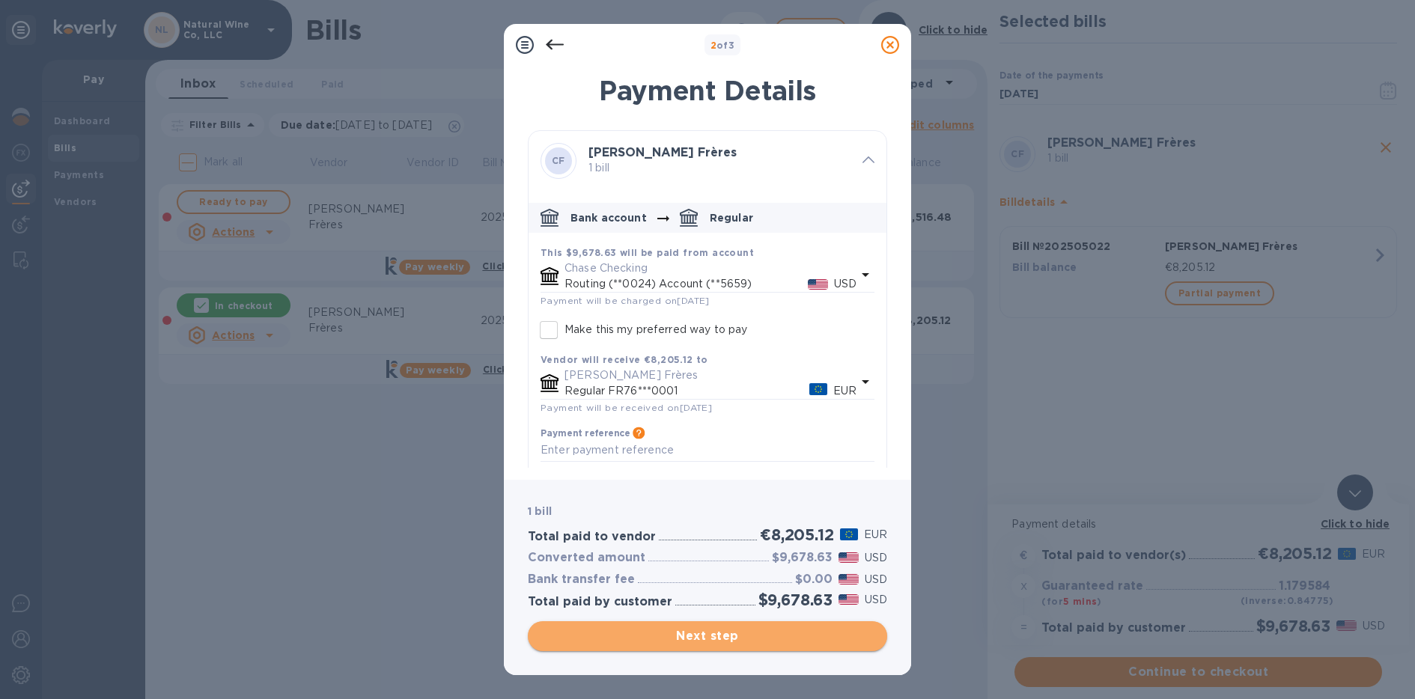
click at [702, 640] on span "Next step" at bounding box center [707, 637] width 335 height 18
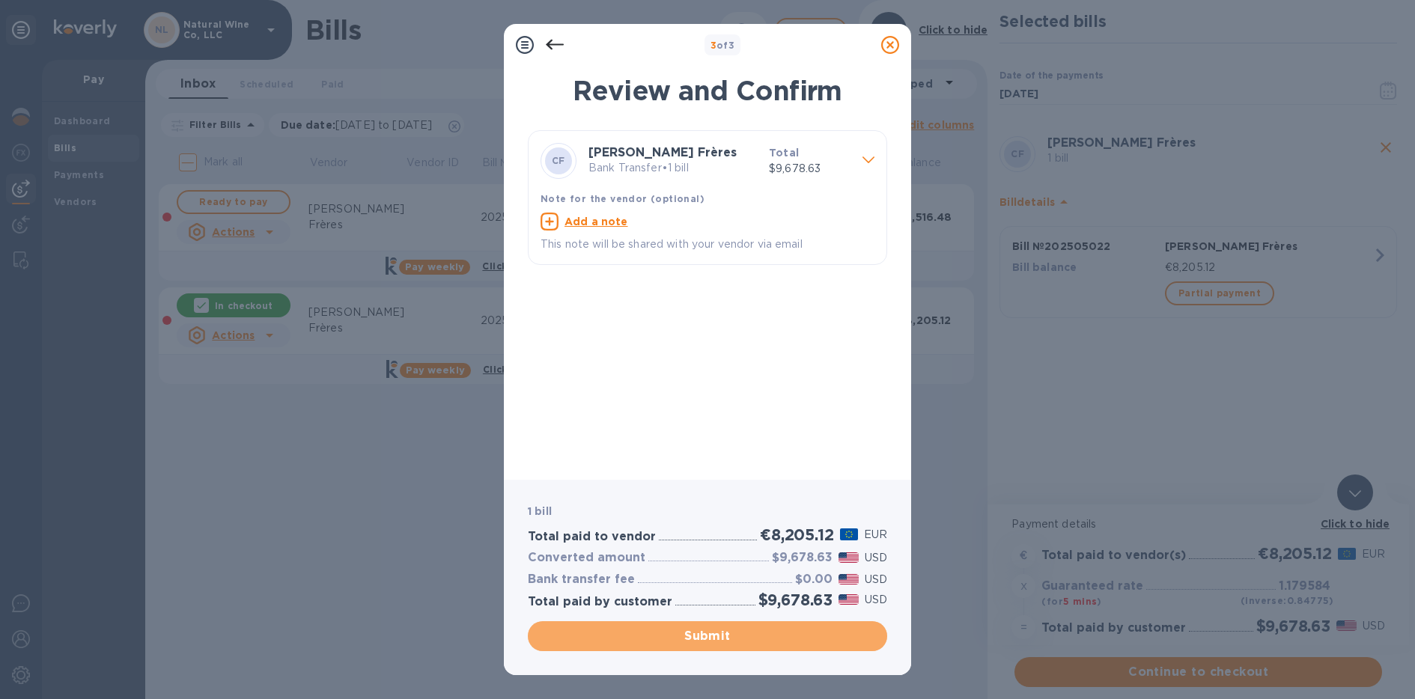
click at [705, 639] on span "Submit" at bounding box center [707, 637] width 335 height 18
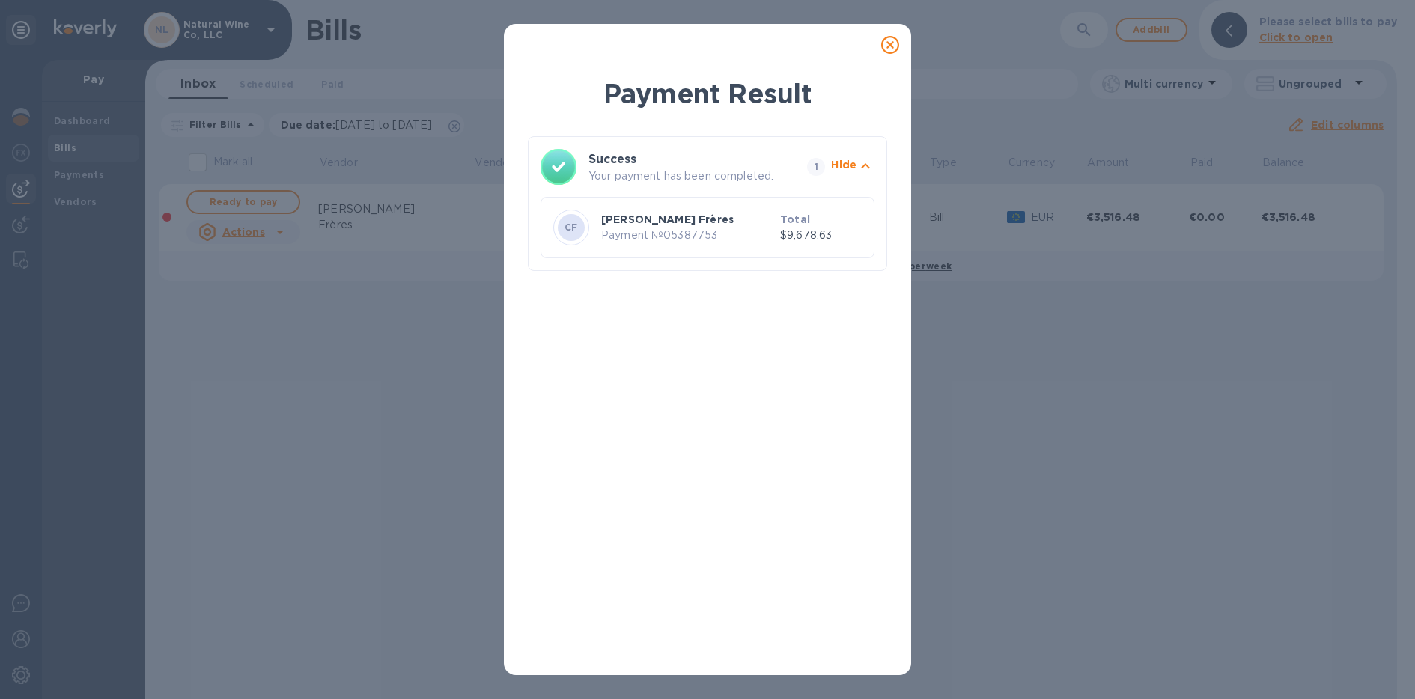
click at [889, 45] on icon at bounding box center [890, 45] width 18 height 18
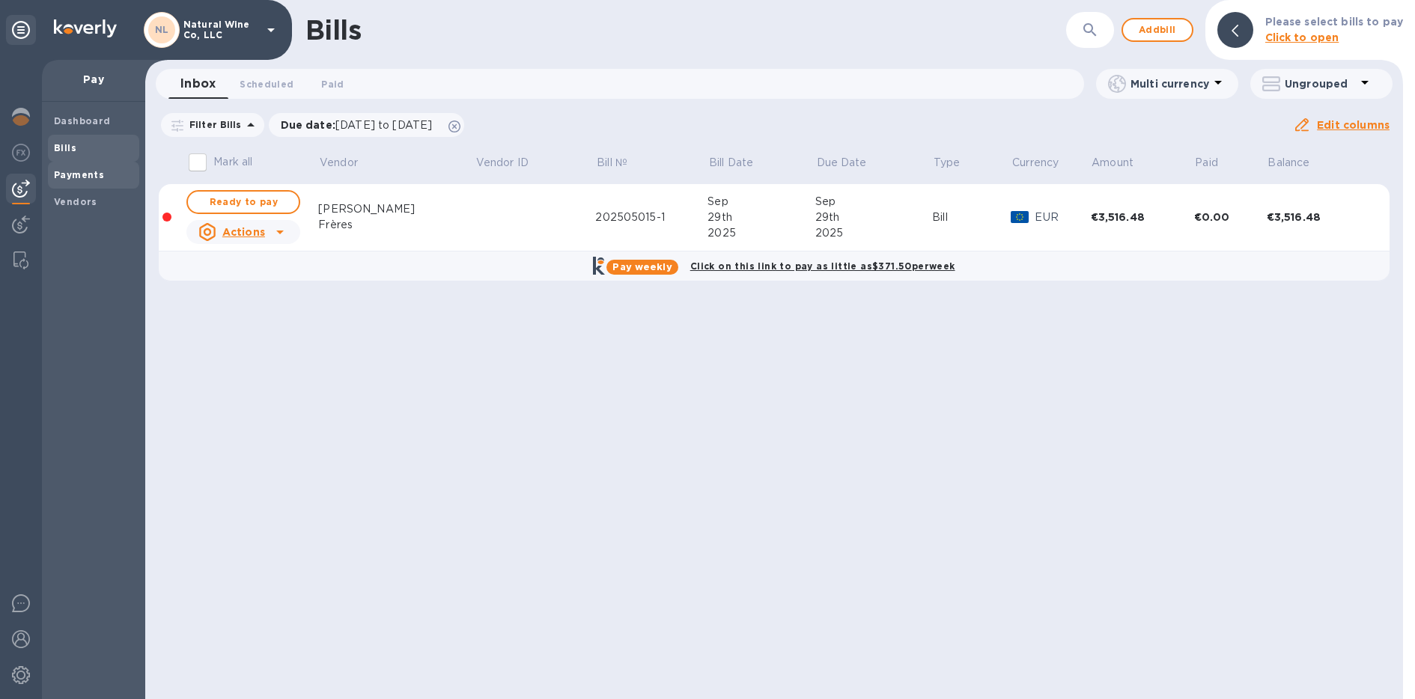
click at [98, 183] on div "Payments" at bounding box center [93, 175] width 91 height 27
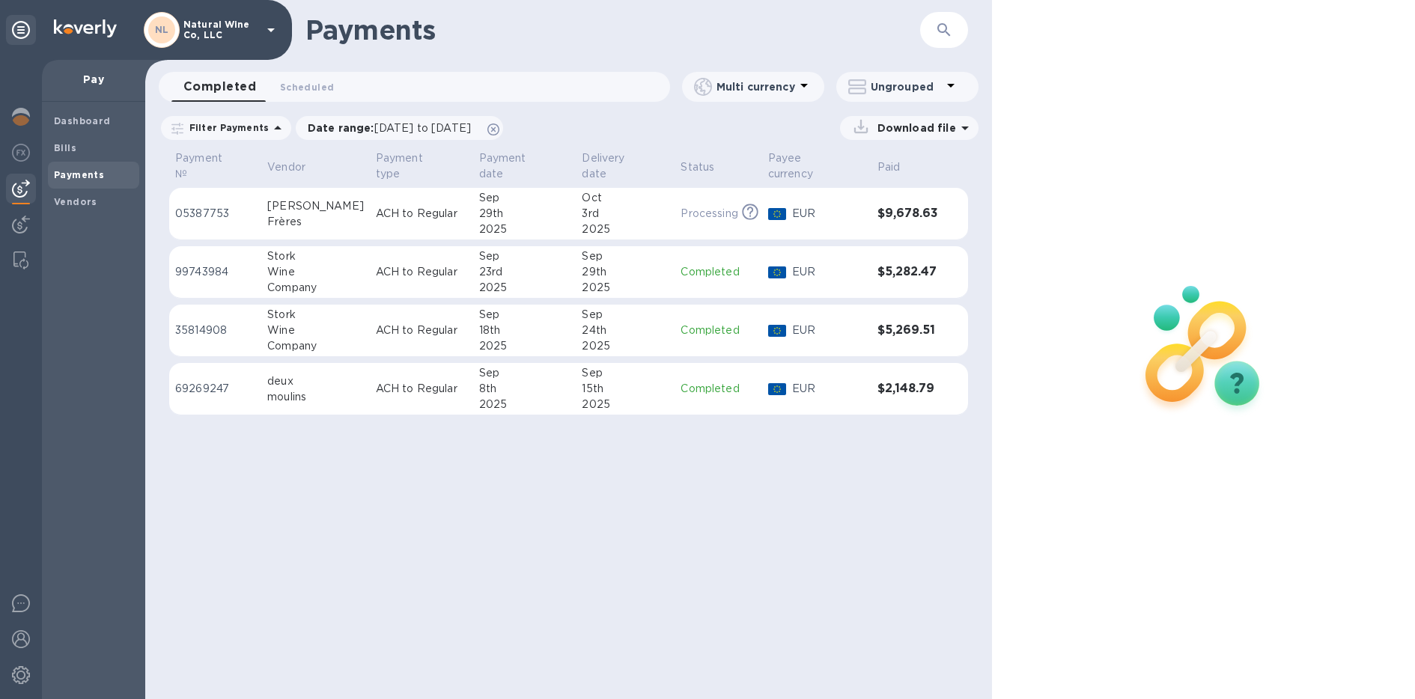
click at [407, 206] on p "ACH to Regular" at bounding box center [421, 214] width 91 height 16
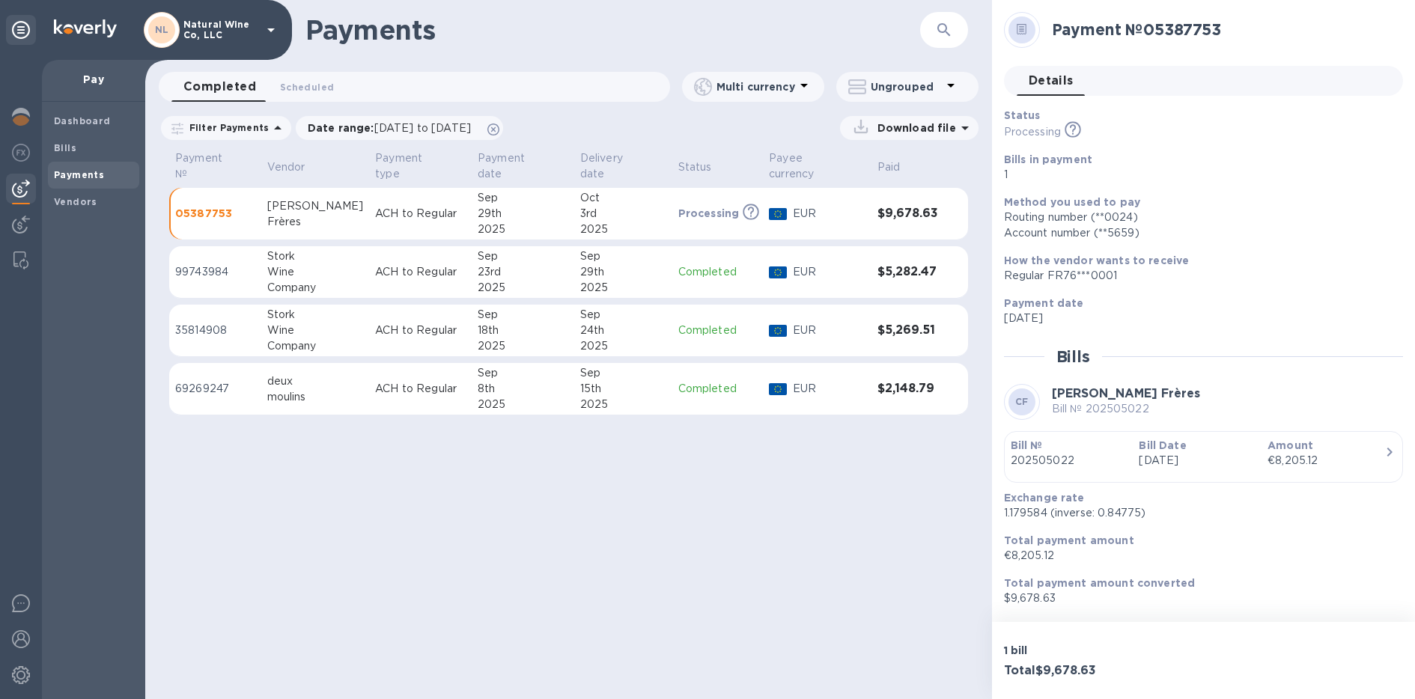
click at [509, 264] on div "23rd" at bounding box center [523, 272] width 91 height 16
click at [89, 146] on span "Bills" at bounding box center [93, 148] width 79 height 15
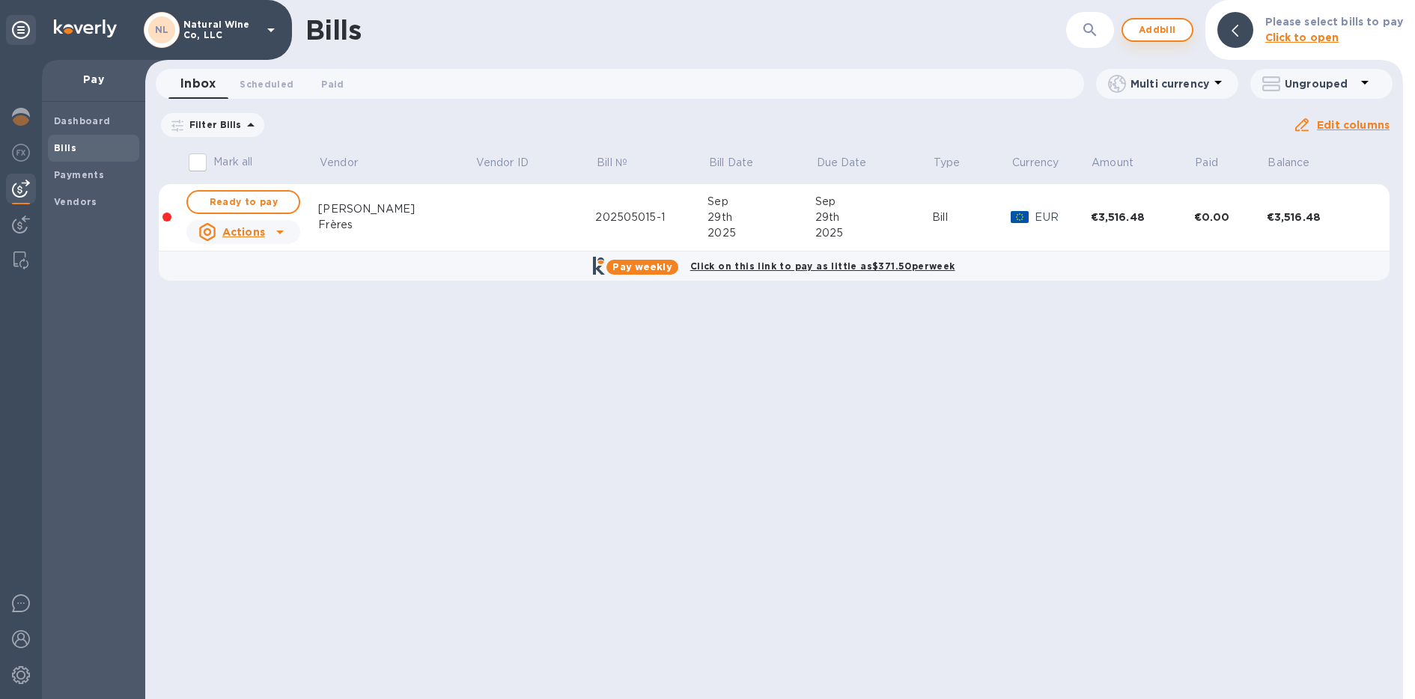
click at [1149, 32] on span "Add bill" at bounding box center [1157, 30] width 45 height 18
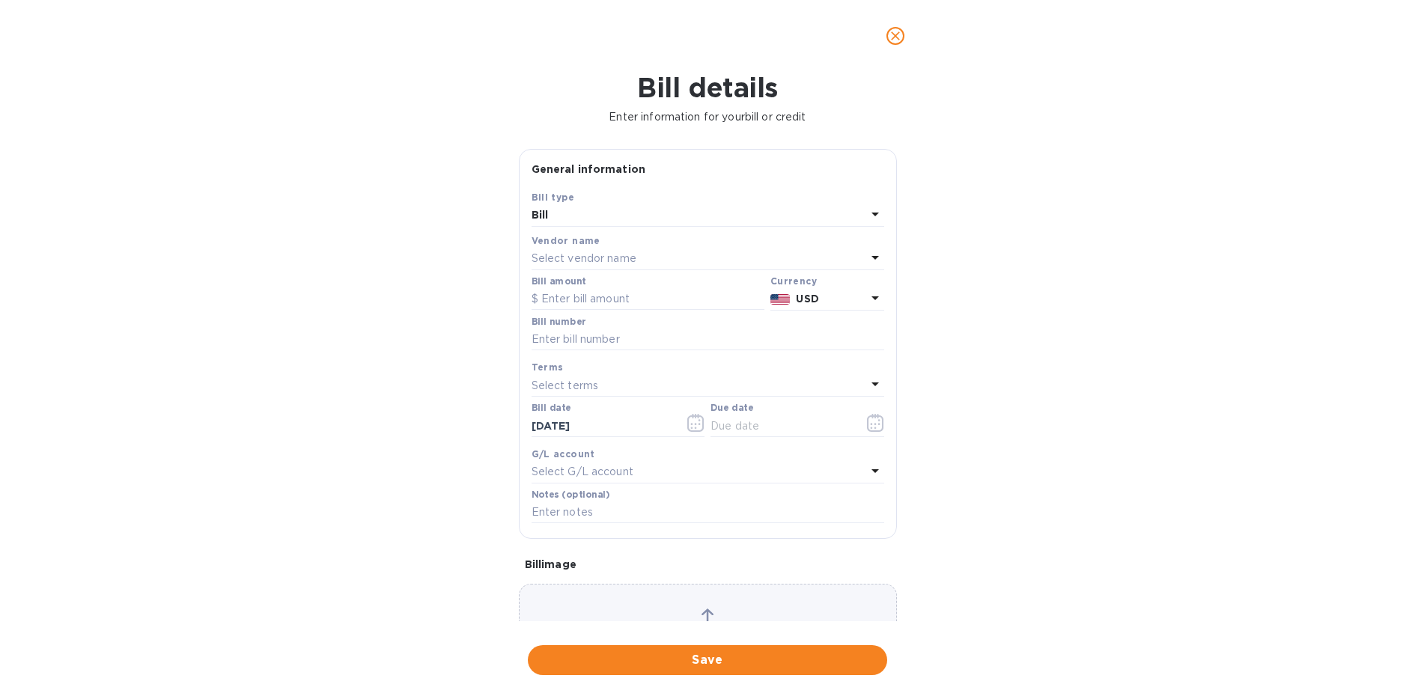
click at [581, 256] on p "Select vendor name" at bounding box center [584, 259] width 105 height 16
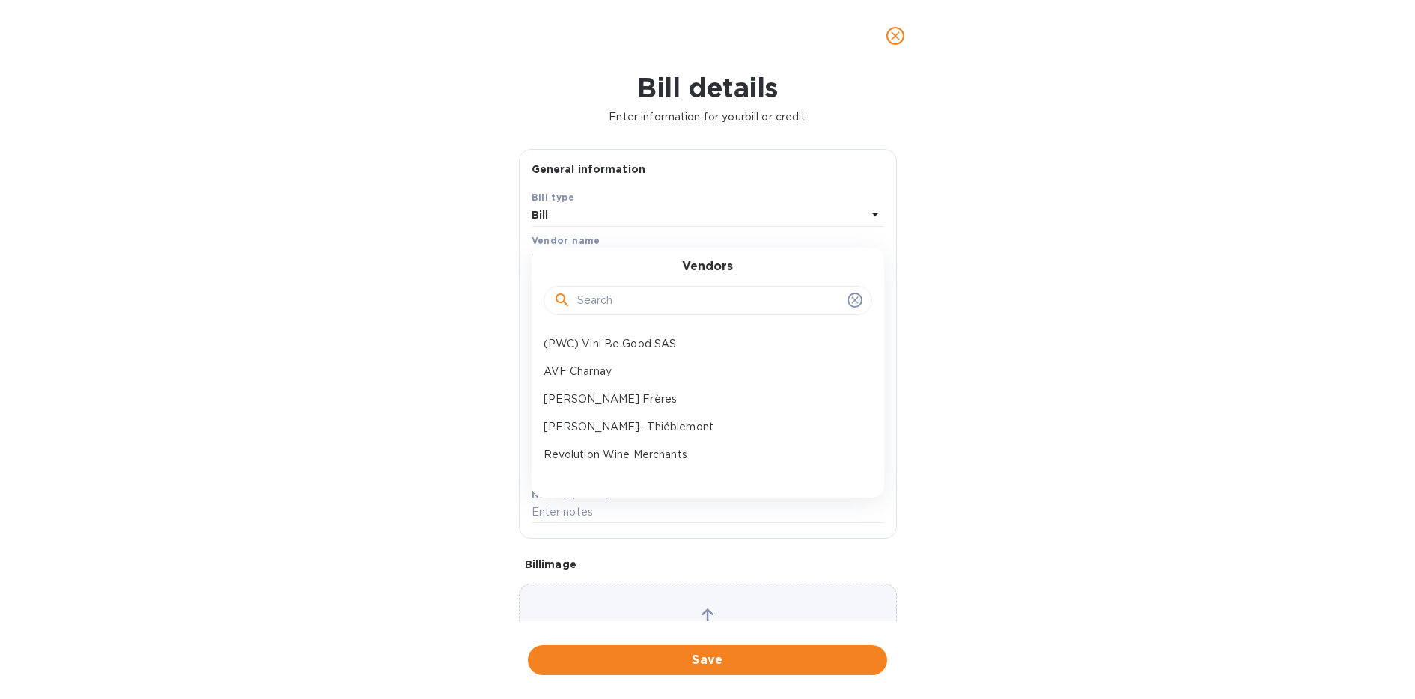
click at [592, 301] on input "text" at bounding box center [709, 301] width 264 height 22
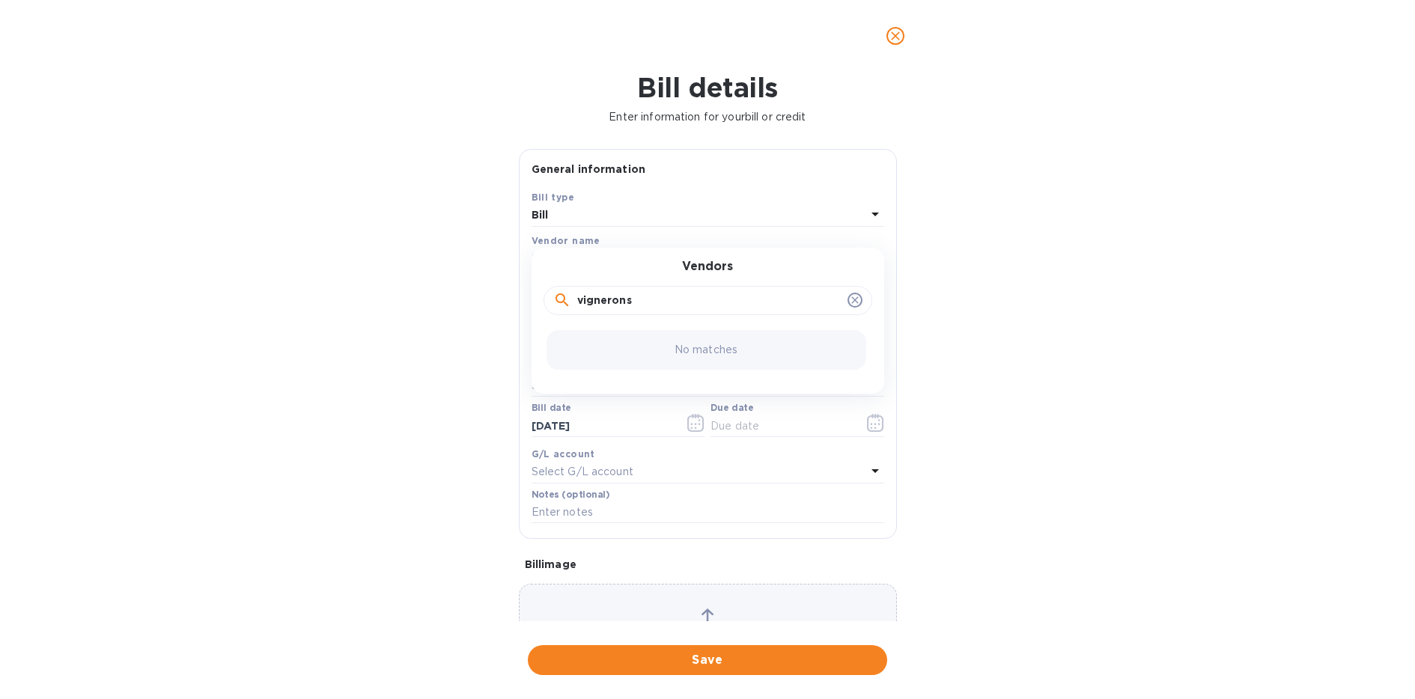
type input "vignerons"
click at [851, 301] on icon at bounding box center [854, 300] width 7 height 7
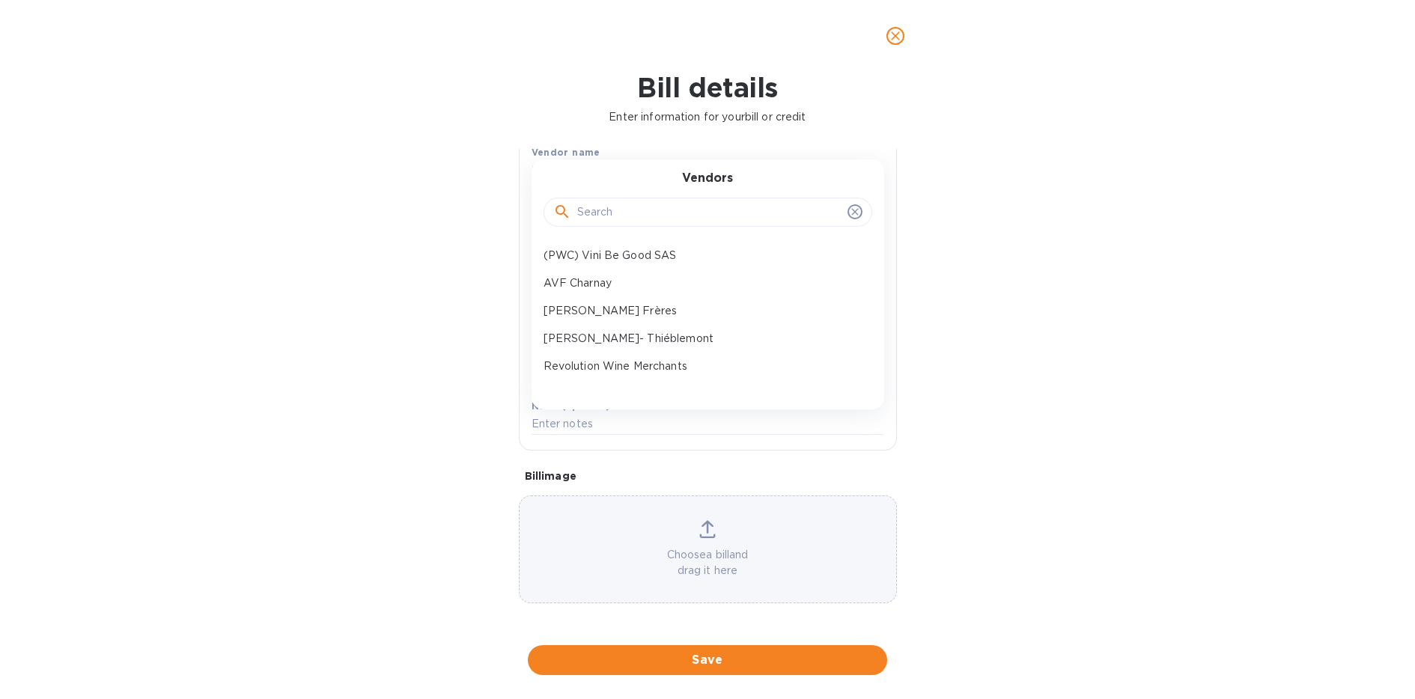
click at [1137, 446] on div "Bill details Enter information for your bill or credit General information Save…" at bounding box center [707, 386] width 1415 height 628
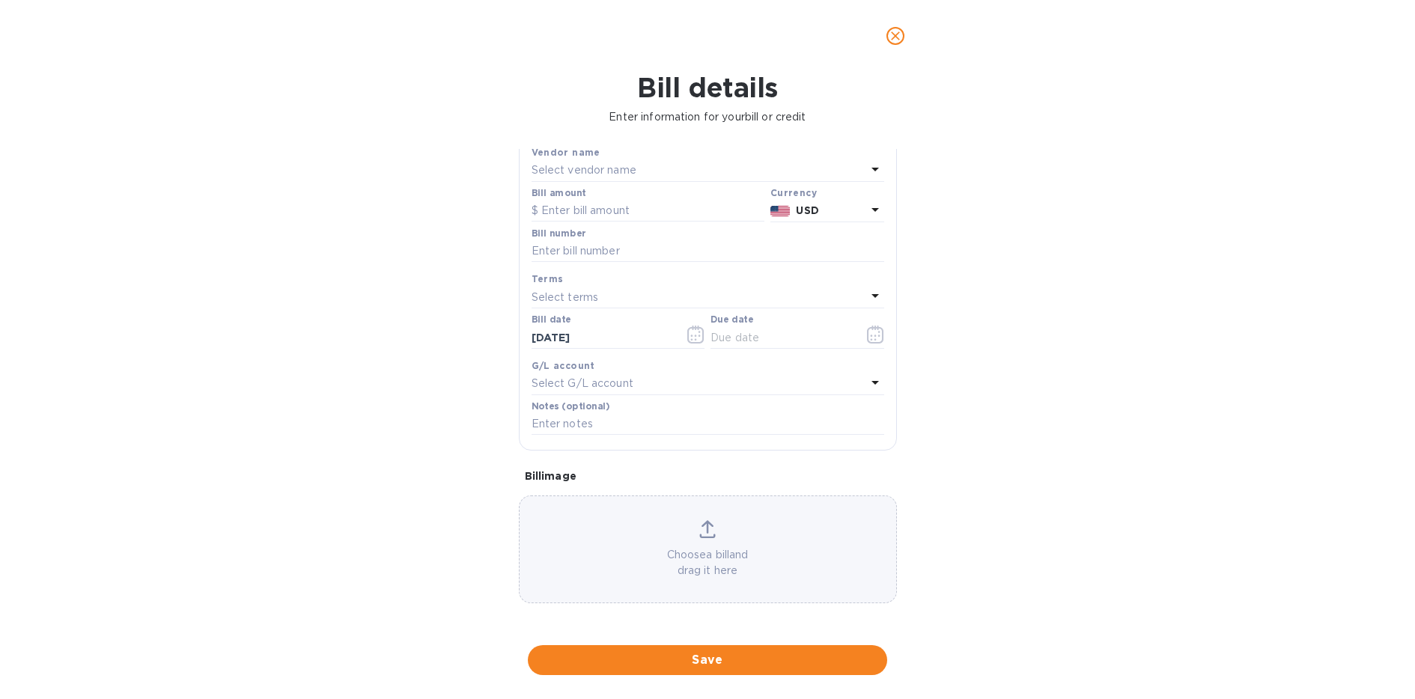
click at [896, 40] on icon "close" at bounding box center [895, 35] width 15 height 15
